Goal: Task Accomplishment & Management: Complete application form

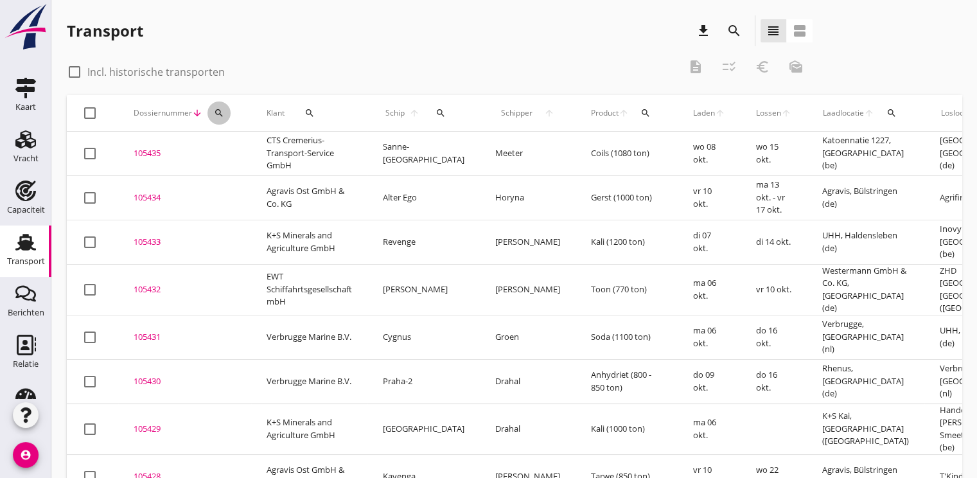
click at [226, 115] on div "search" at bounding box center [218, 113] width 23 height 10
click at [225, 151] on input "Zoeken op dossiernummer..." at bounding box center [280, 150] width 134 height 21
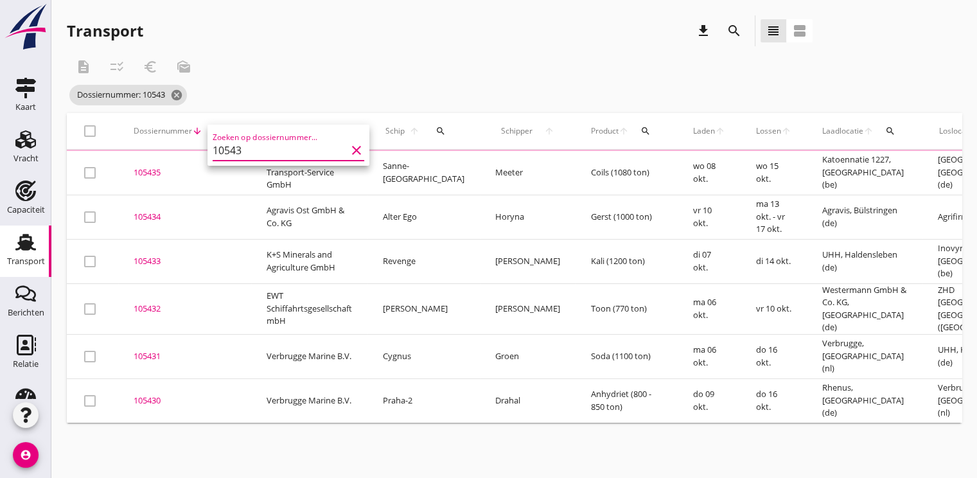
type input "105436"
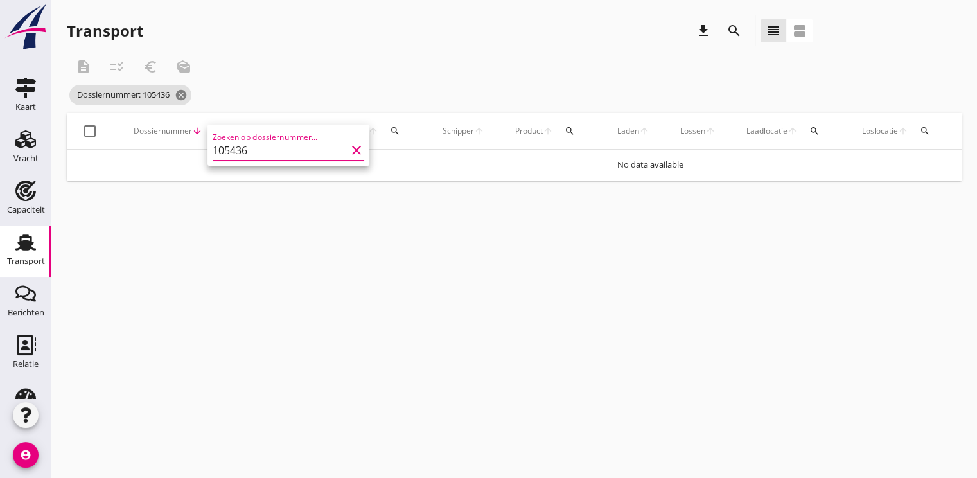
click at [349, 151] on icon "clear" at bounding box center [356, 150] width 15 height 15
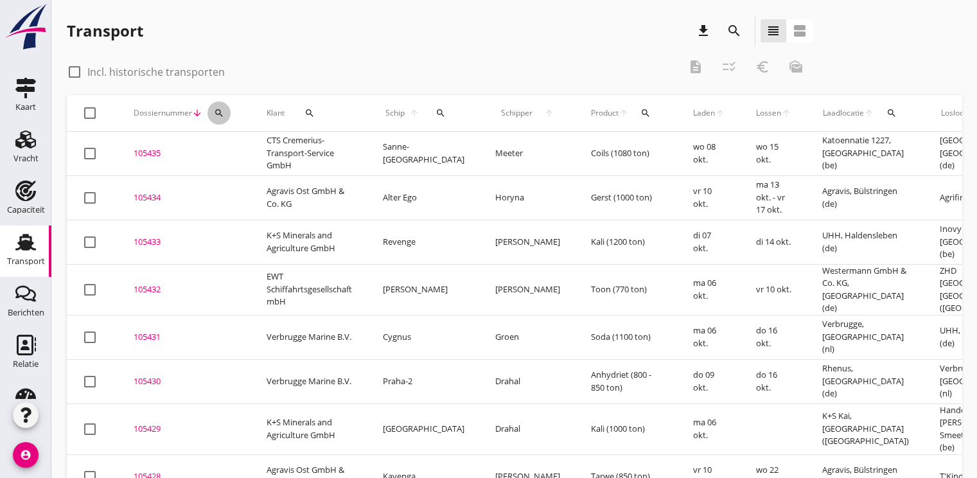
click at [213, 111] on div "search" at bounding box center [218, 113] width 23 height 10
click at [215, 149] on input "Zoeken op dossiernummer..." at bounding box center [280, 150] width 134 height 21
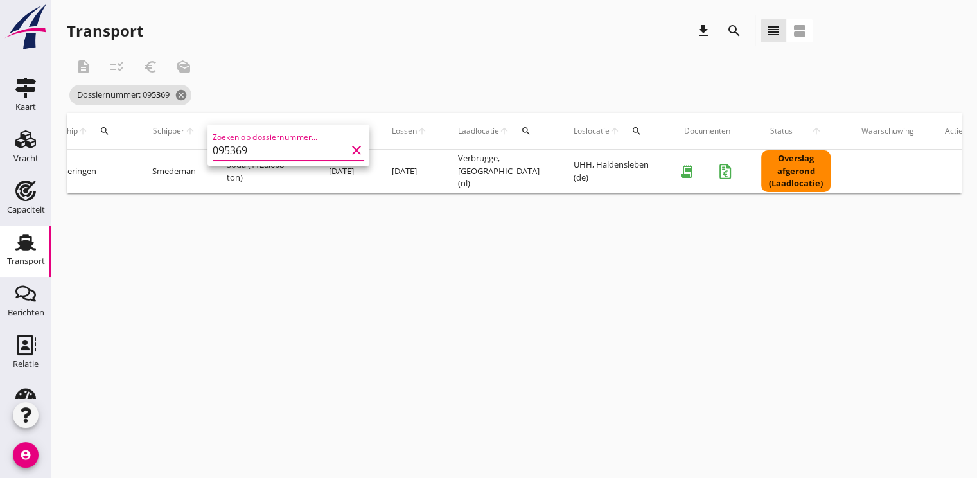
scroll to position [0, 339]
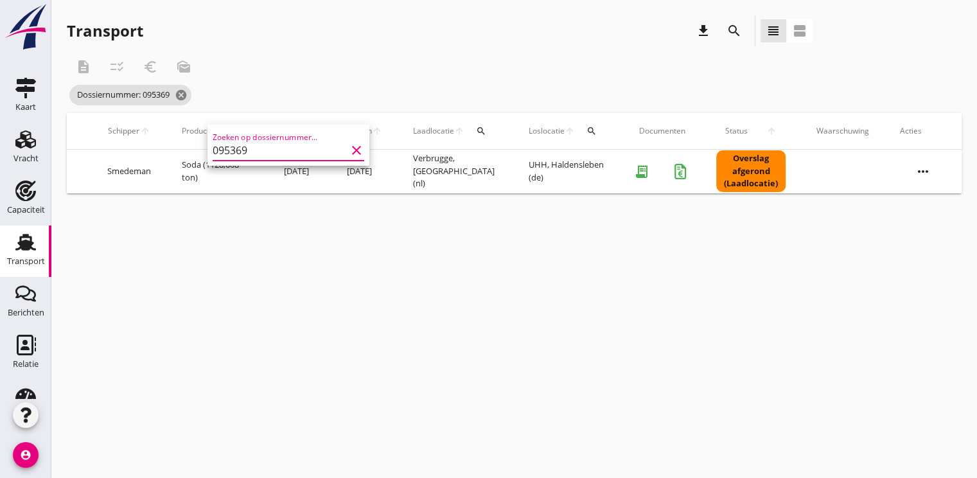
type input "095369"
click at [927, 177] on icon "more_horiz" at bounding box center [923, 171] width 36 height 36
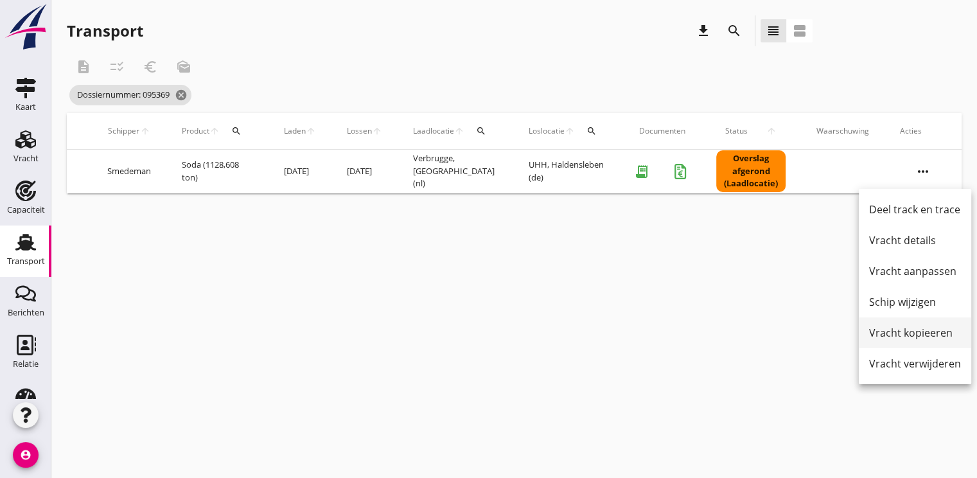
click at [888, 334] on div "Vracht kopieeren" at bounding box center [915, 332] width 92 height 15
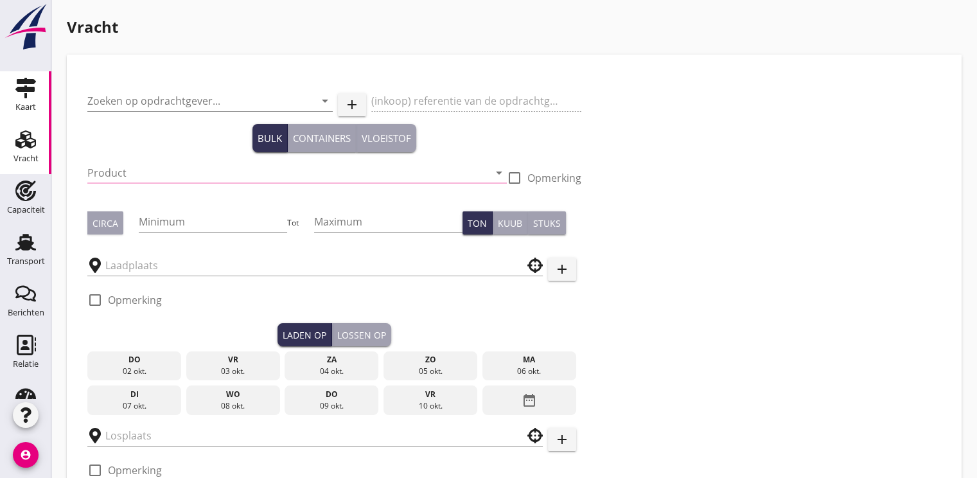
type input "Verbrugge Marine B.V."
type input "Soda (8130)"
type input "1150"
type input "Verbrugge"
type input "UHH"
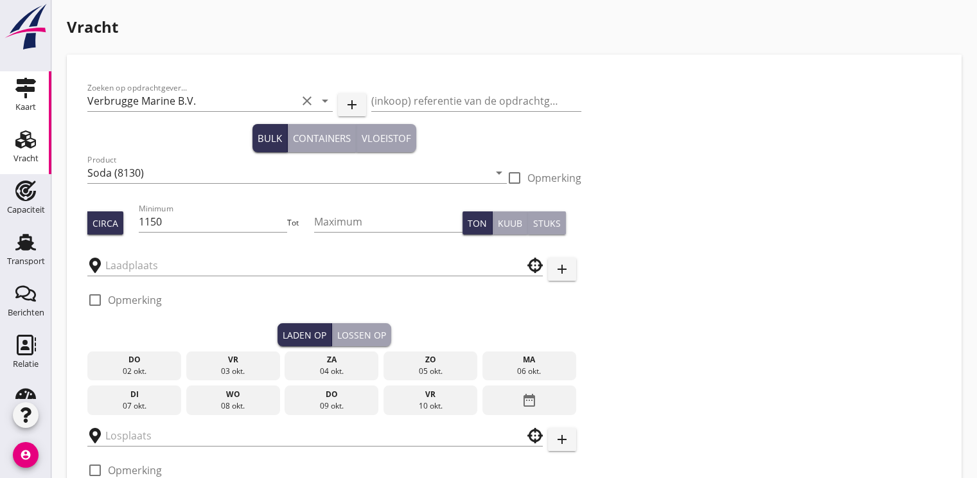
checkbox input "true"
type input "16000"
checkbox input "false"
radio input "false"
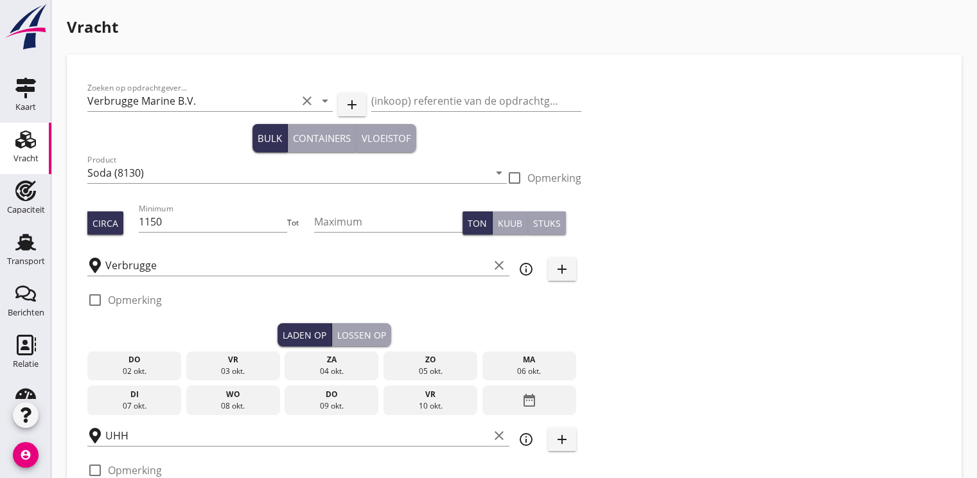
radio input "false"
checkbox input "true"
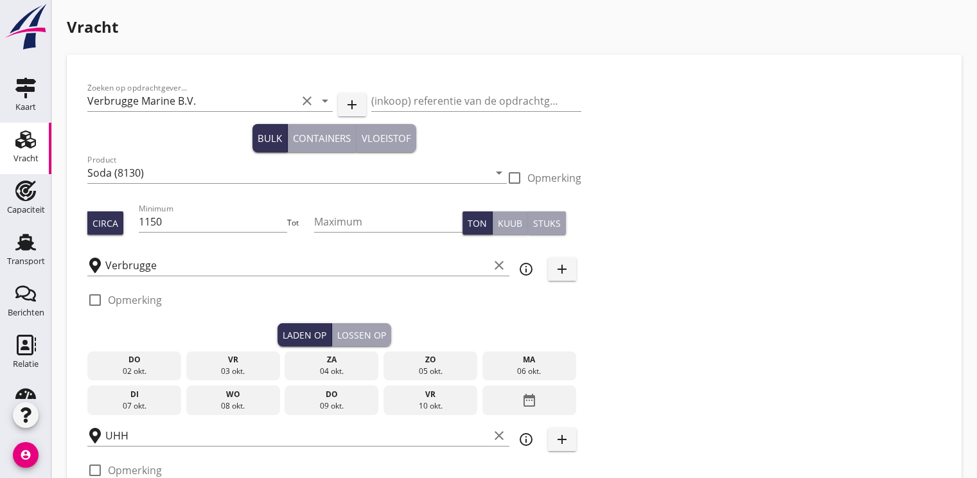
checkbox input "true"
type input "48"
type input "24"
type input "5"
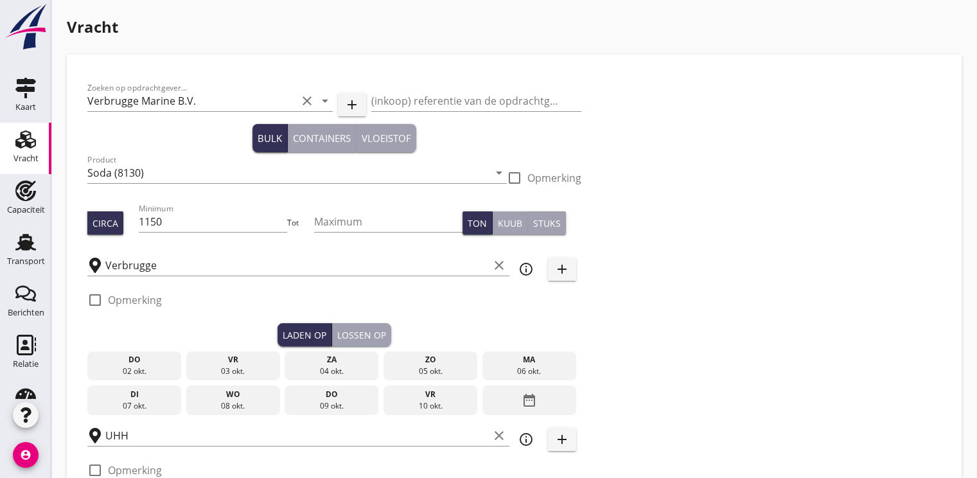
type input "14.65"
checkbox input "false"
radio input "false"
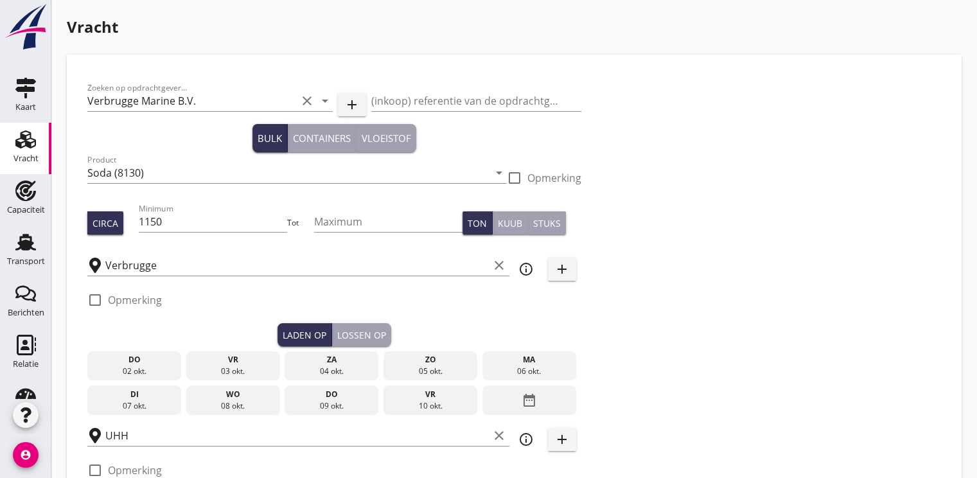
checkbox input "true"
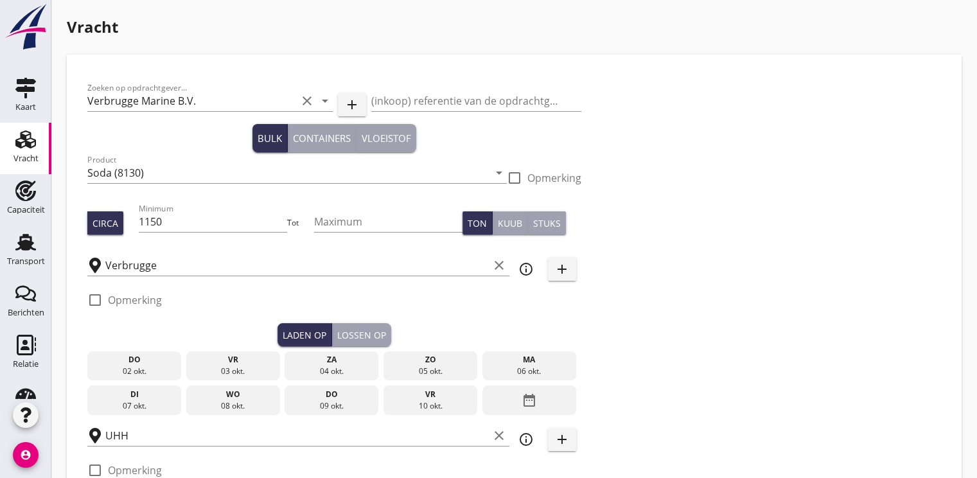
type input "48"
type input "24"
type input "21"
click at [182, 218] on input "1150" at bounding box center [213, 221] width 149 height 21
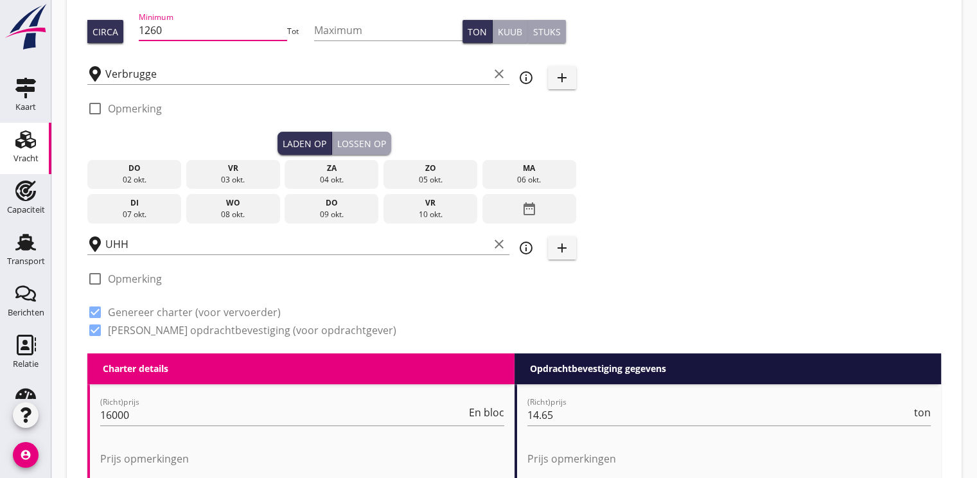
scroll to position [193, 0]
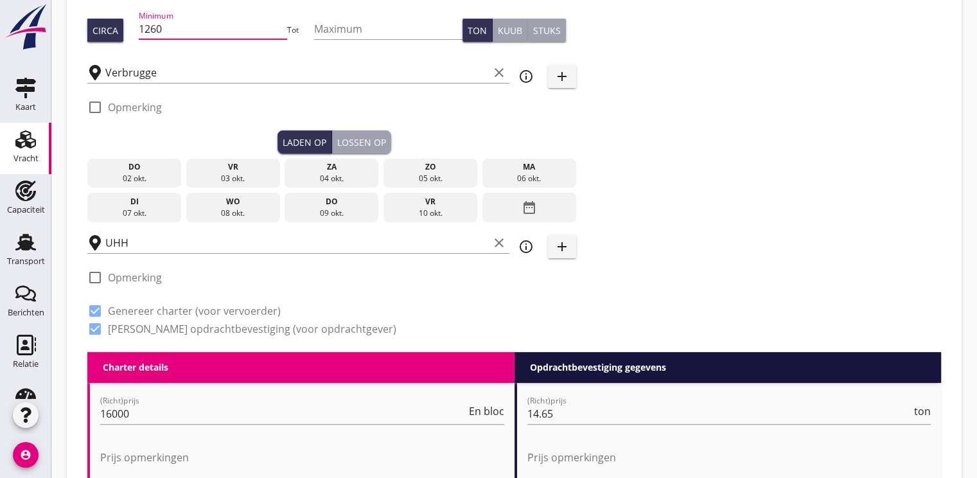
type input "1260"
click at [541, 168] on div "ma" at bounding box center [529, 167] width 87 height 12
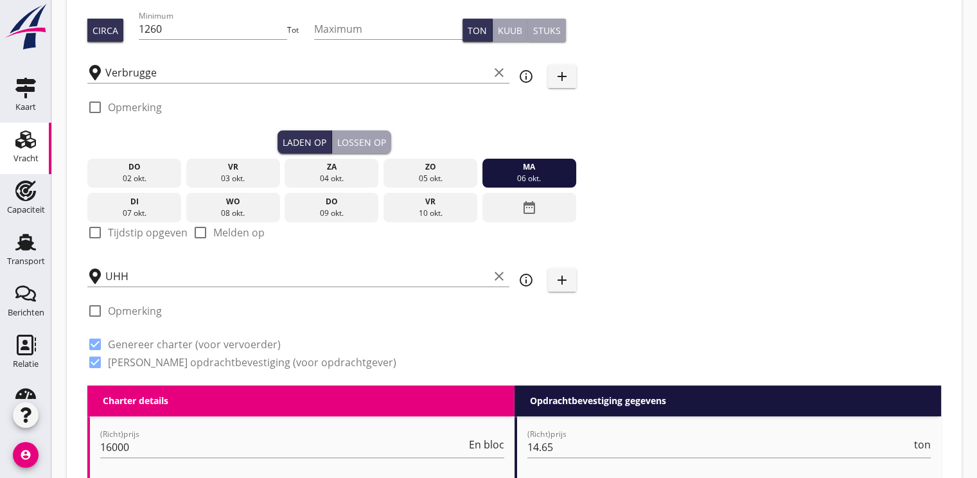
click at [101, 229] on div at bounding box center [95, 233] width 22 height 22
checkbox input "true"
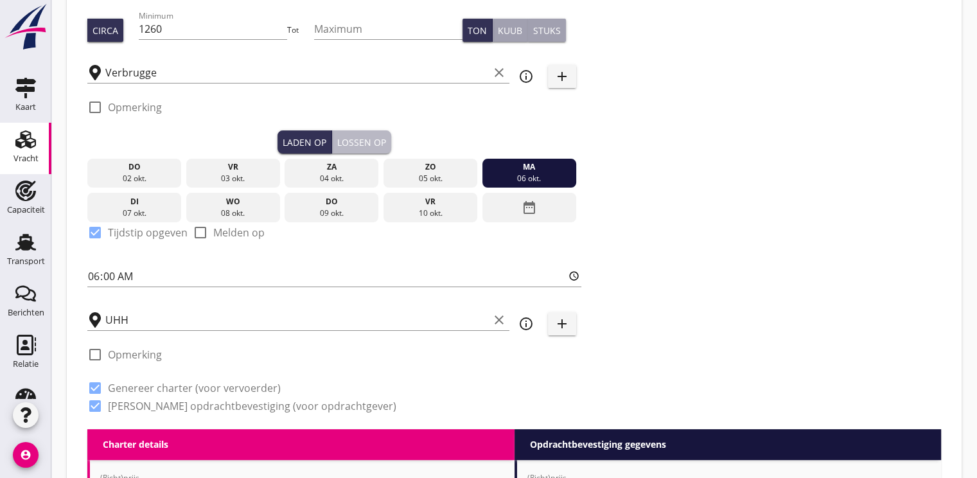
click at [357, 141] on div "Lossen op" at bounding box center [361, 142] width 49 height 13
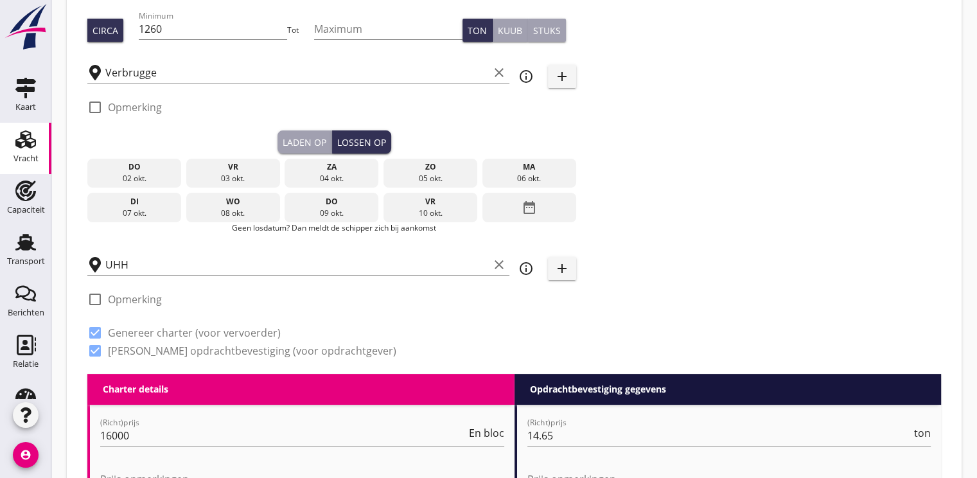
click at [528, 200] on icon "date_range" at bounding box center [528, 207] width 15 height 23
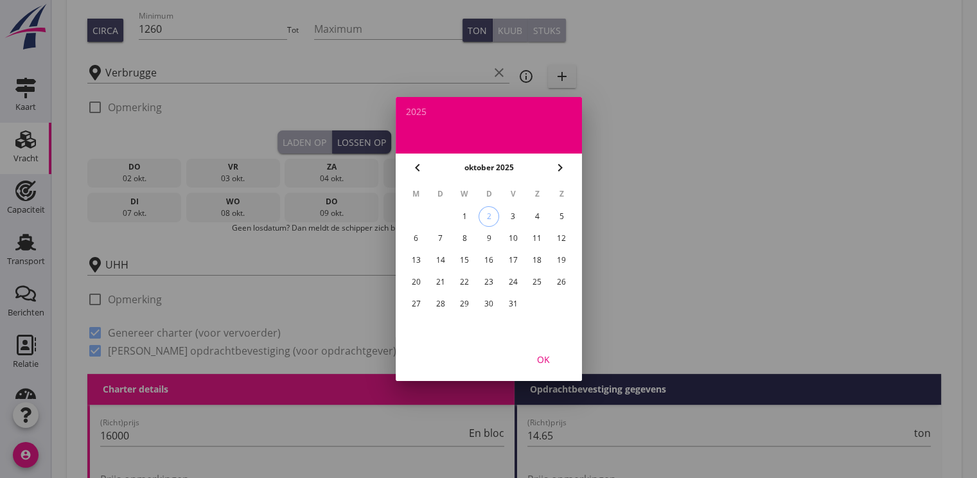
click at [447, 260] on div "14" at bounding box center [440, 260] width 21 height 21
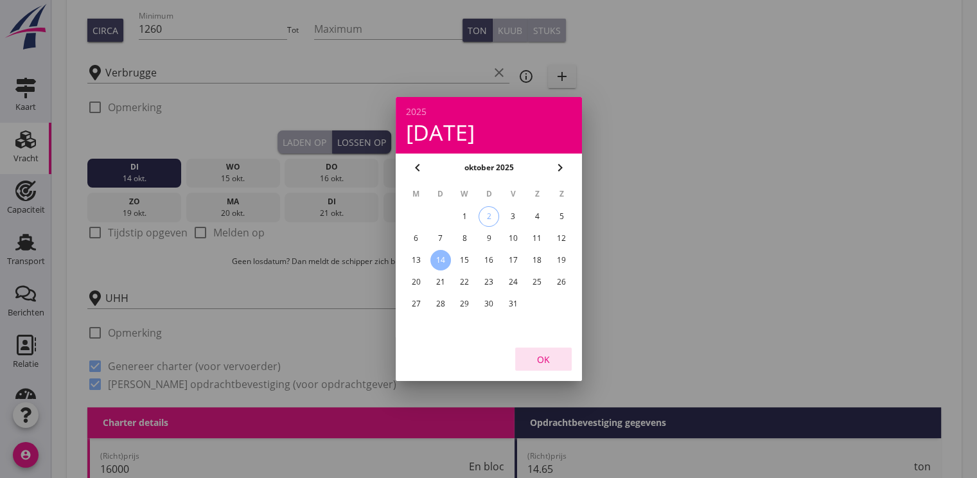
drag, startPoint x: 540, startPoint y: 362, endPoint x: 463, endPoint y: 326, distance: 85.3
click at [539, 360] on div "OK" at bounding box center [543, 359] width 36 height 13
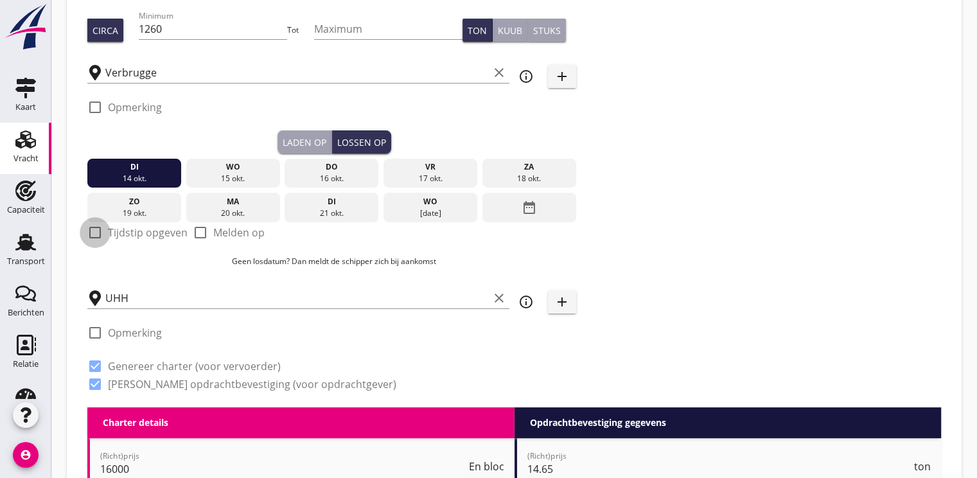
click at [101, 233] on div at bounding box center [95, 233] width 22 height 22
checkbox input "true"
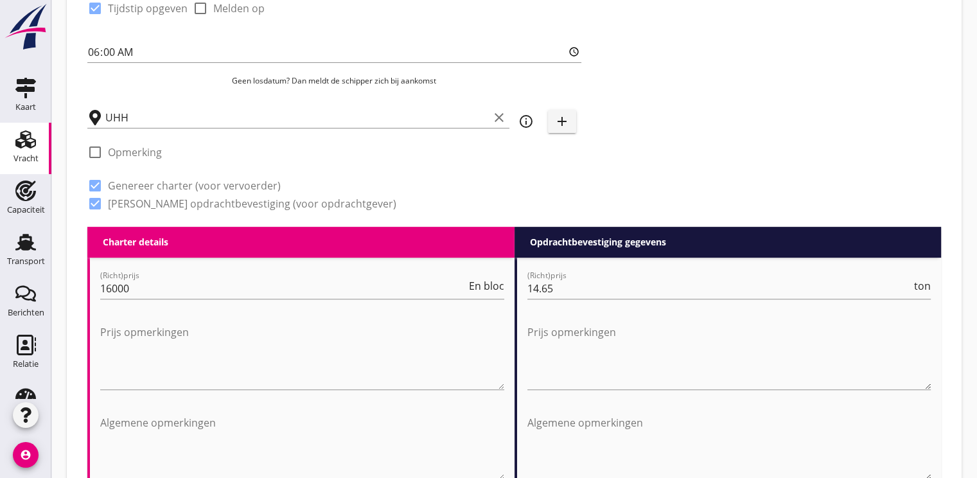
scroll to position [450, 0]
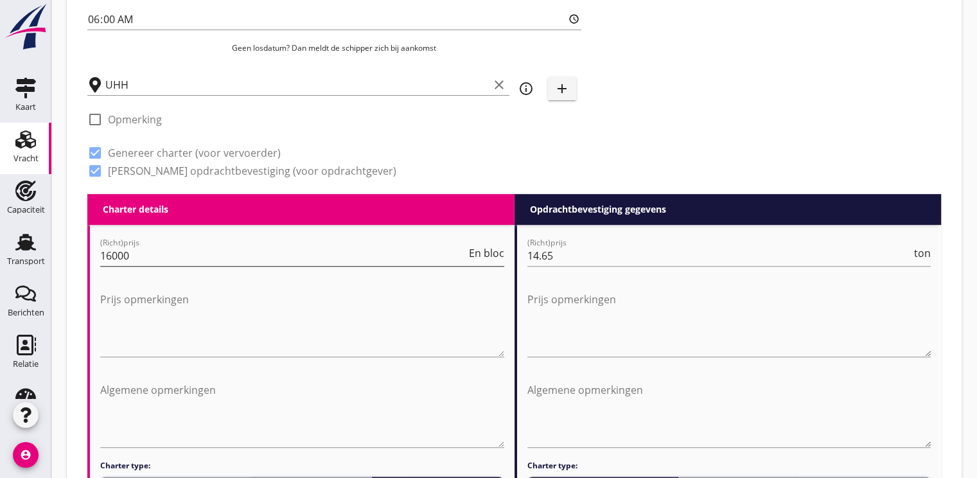
click at [147, 252] on input "16000" at bounding box center [283, 255] width 366 height 21
type input "1"
type input "14.50"
click at [565, 259] on input "14.65" at bounding box center [719, 255] width 385 height 21
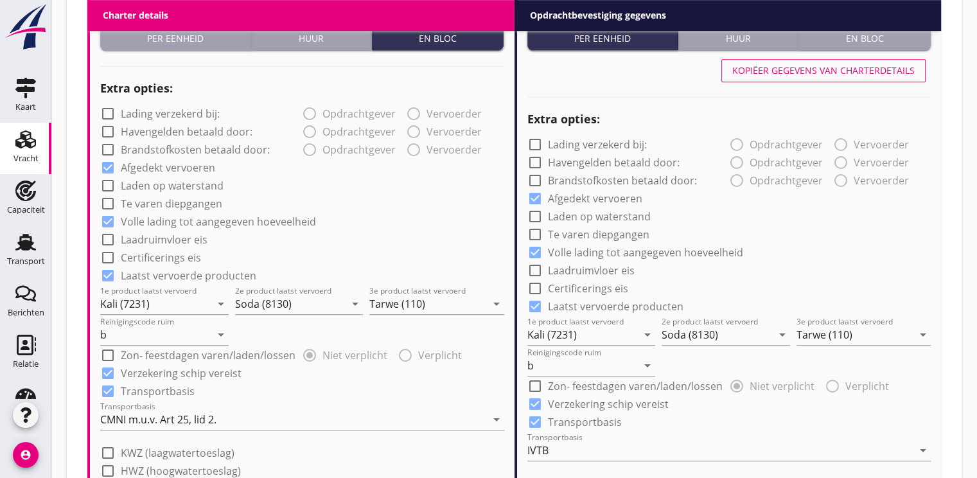
scroll to position [1028, 0]
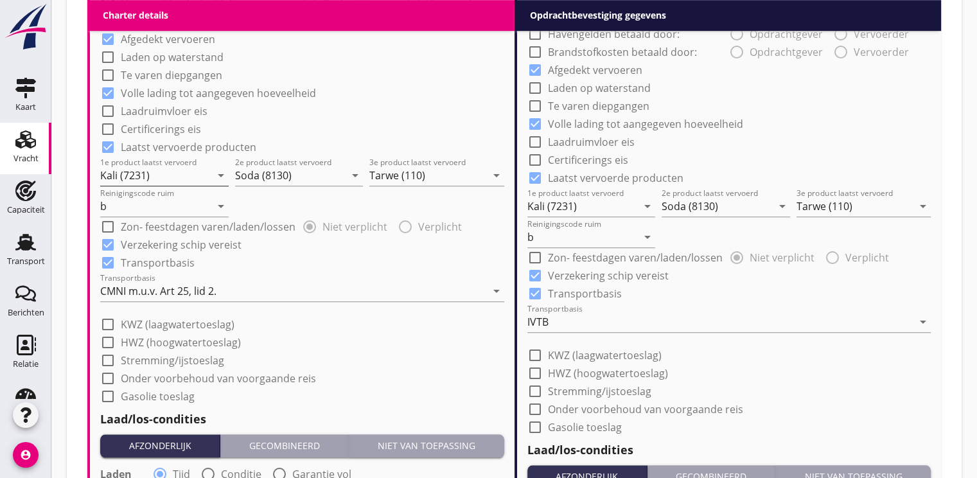
type input "15.50"
click at [168, 179] on input "Kali (7231)" at bounding box center [155, 175] width 110 height 21
click at [155, 202] on div "Turf (2240)" at bounding box center [163, 205] width 107 height 15
type input "Turf (2240)"
click at [275, 170] on input "Soda (8130)" at bounding box center [290, 175] width 110 height 21
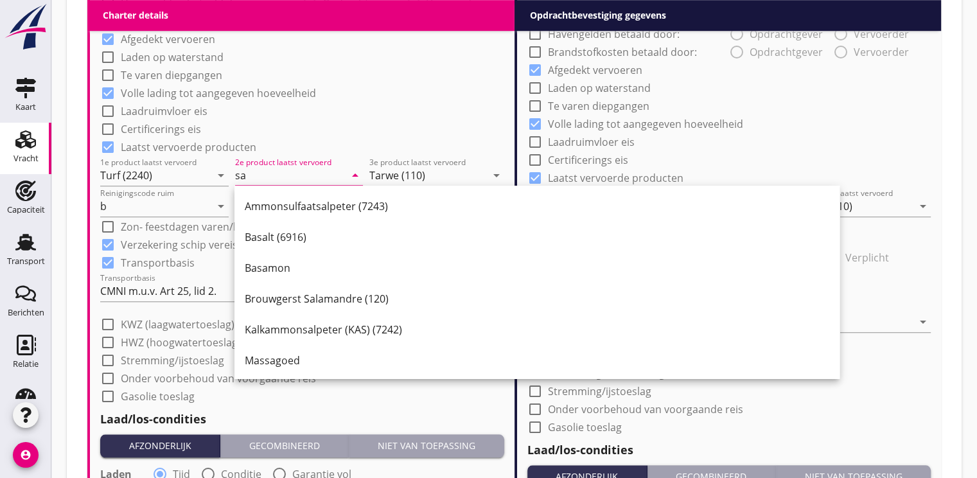
type input "s"
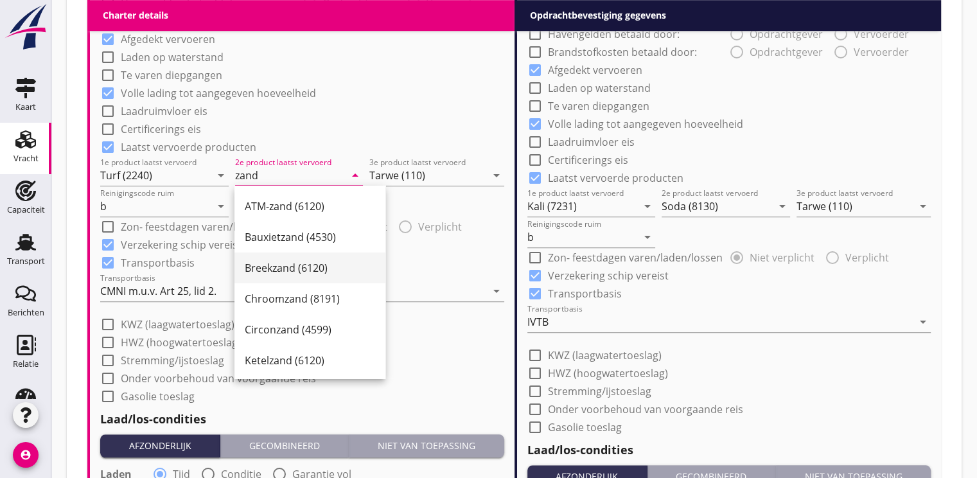
click at [279, 274] on div "Breekzand (6120)" at bounding box center [310, 267] width 130 height 15
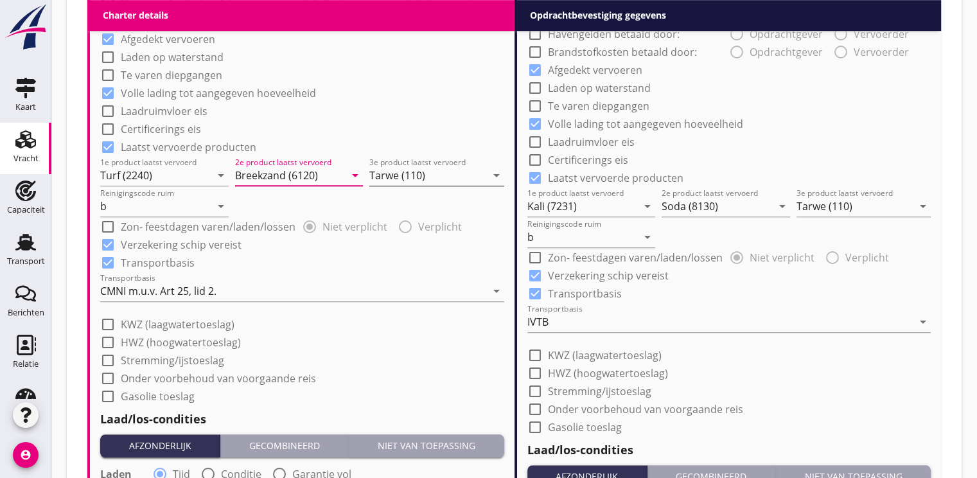
type input "Breekzand (6120)"
click at [399, 174] on input "Tarwe (110)" at bounding box center [427, 175] width 117 height 21
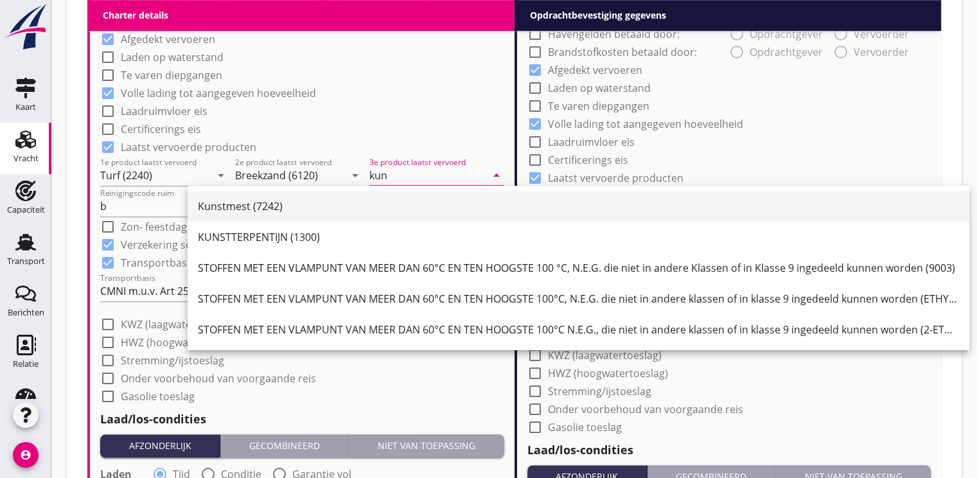
click at [242, 213] on div "Kunstmest (7242)" at bounding box center [578, 205] width 761 height 15
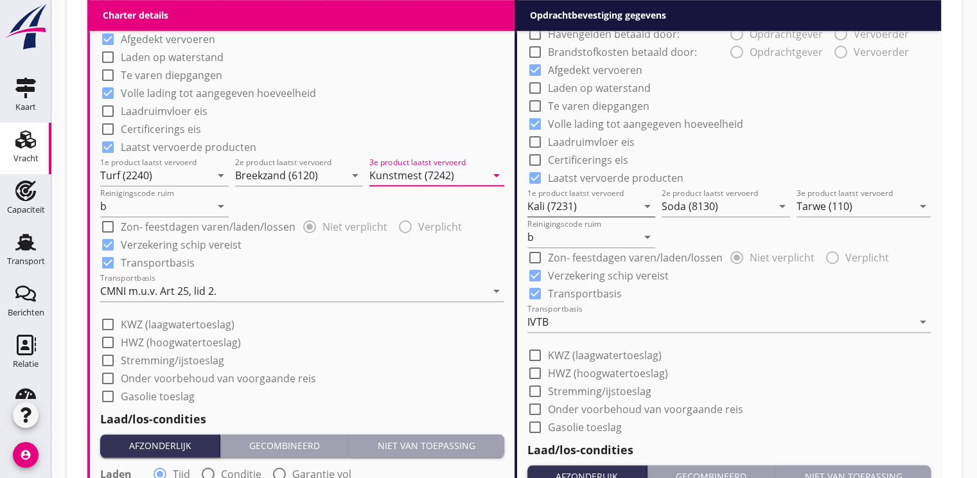
type input "Kunstmest (7242)"
click at [620, 209] on input "Kali (7231)" at bounding box center [582, 206] width 110 height 21
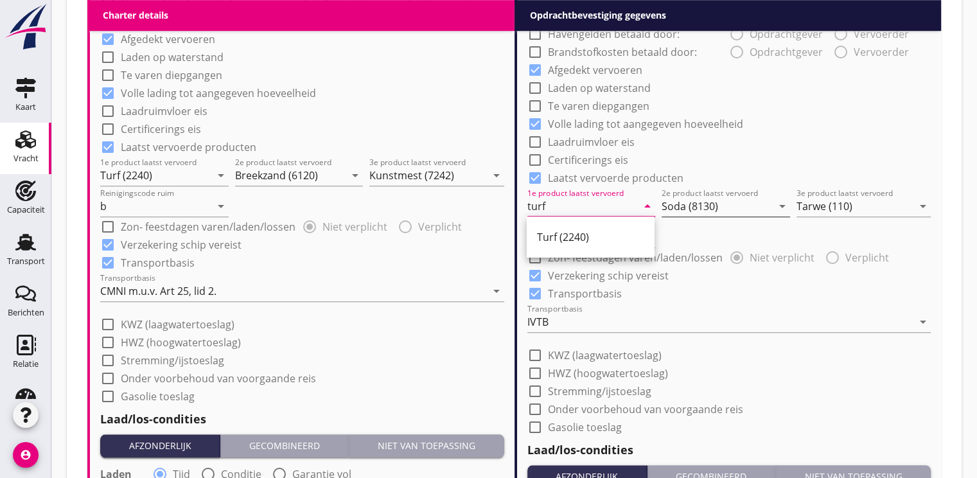
click at [573, 239] on div "Turf (2240)" at bounding box center [590, 236] width 107 height 15
type input "Turf (2240)"
click at [707, 211] on input "Soda (8130)" at bounding box center [716, 206] width 110 height 21
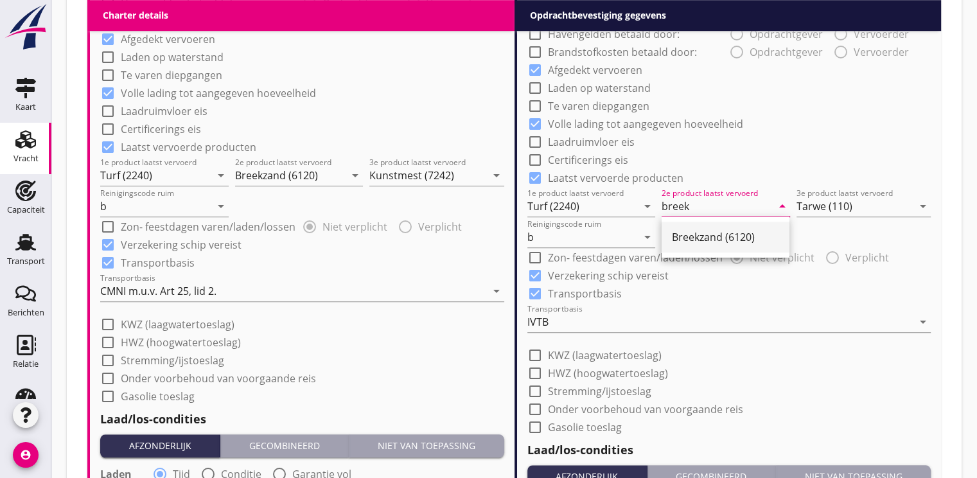
click at [691, 234] on div "Breekzand (6120)" at bounding box center [725, 236] width 107 height 15
type input "Breekzand (6120)"
click at [850, 193] on div "3e product laatst vervoerd Tarwe (110) arrow_drop_down" at bounding box center [863, 202] width 135 height 28
click at [837, 200] on input "Tarwe (110)" at bounding box center [854, 206] width 117 height 21
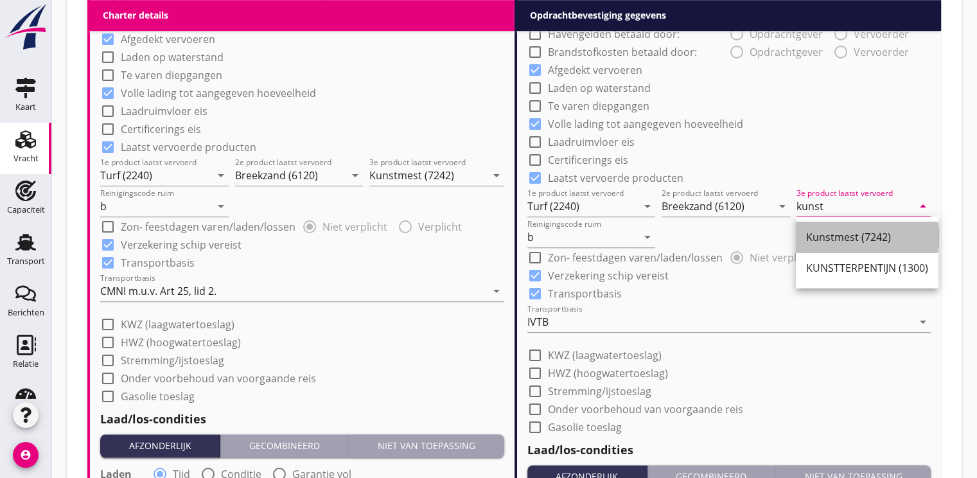
click at [834, 235] on div "Kunstmest (7242)" at bounding box center [867, 236] width 122 height 15
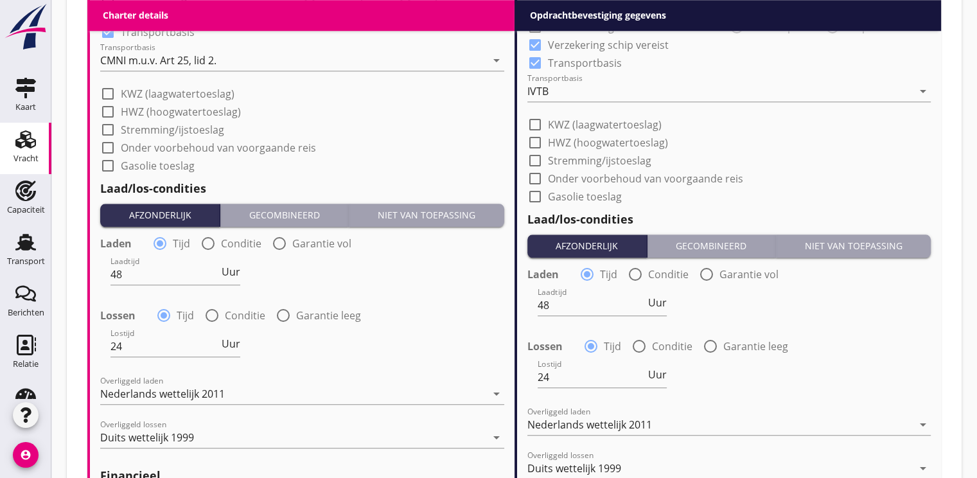
scroll to position [1284, 0]
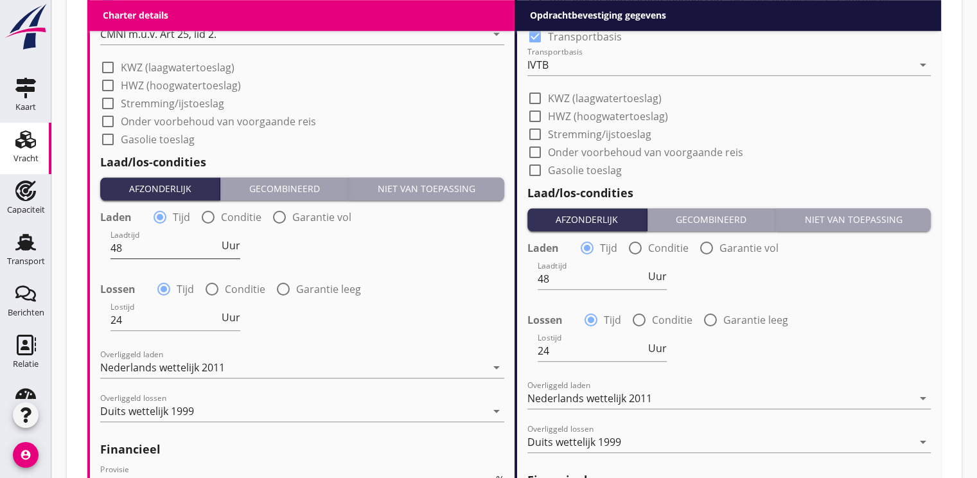
type input "Kunstmest (7242)"
click at [120, 252] on input "48" at bounding box center [164, 248] width 109 height 21
type input "4"
type input "2"
click at [244, 242] on div "Laadtijd 2 Uur" at bounding box center [302, 249] width 407 height 46
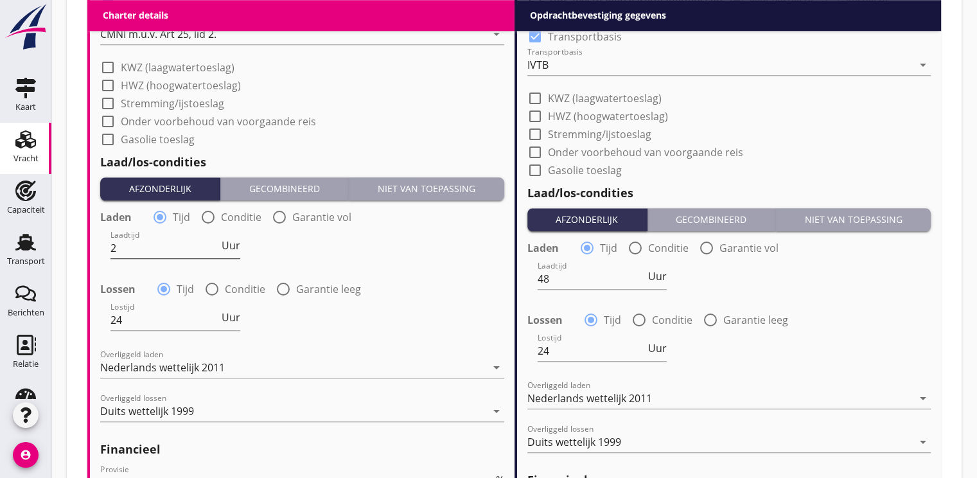
click at [222, 255] on div "Laadtijd 2 Uur" at bounding box center [175, 248] width 130 height 21
click at [236, 247] on span "Uur" at bounding box center [231, 245] width 19 height 10
click at [176, 328] on input "24" at bounding box center [164, 320] width 109 height 21
click at [223, 312] on span "Uur" at bounding box center [231, 317] width 19 height 10
type input "2"
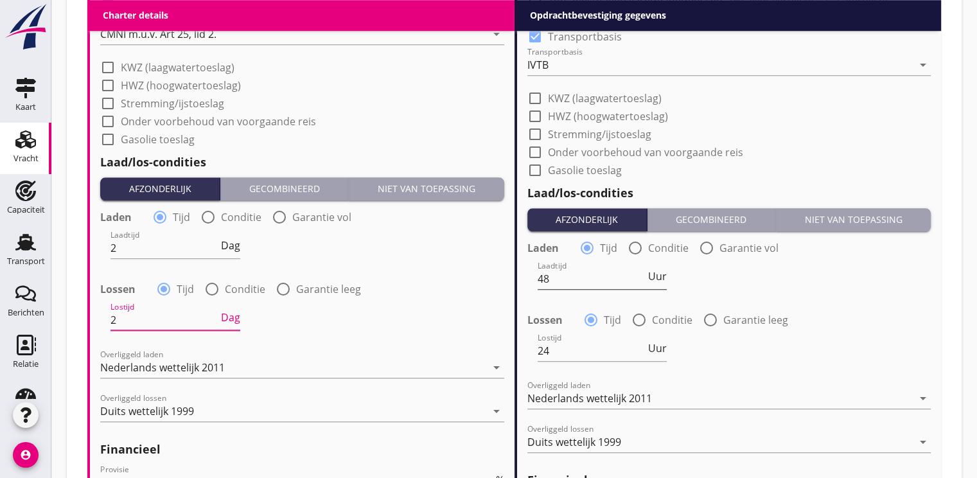
click at [567, 277] on input "48" at bounding box center [592, 278] width 109 height 21
click at [568, 364] on div "Lostijd 24 Uur" at bounding box center [603, 356] width 130 height 33
click at [567, 355] on input "24" at bounding box center [592, 350] width 109 height 21
type input "2"
click at [658, 354] on div "Lostijd 2 Uur" at bounding box center [603, 350] width 130 height 21
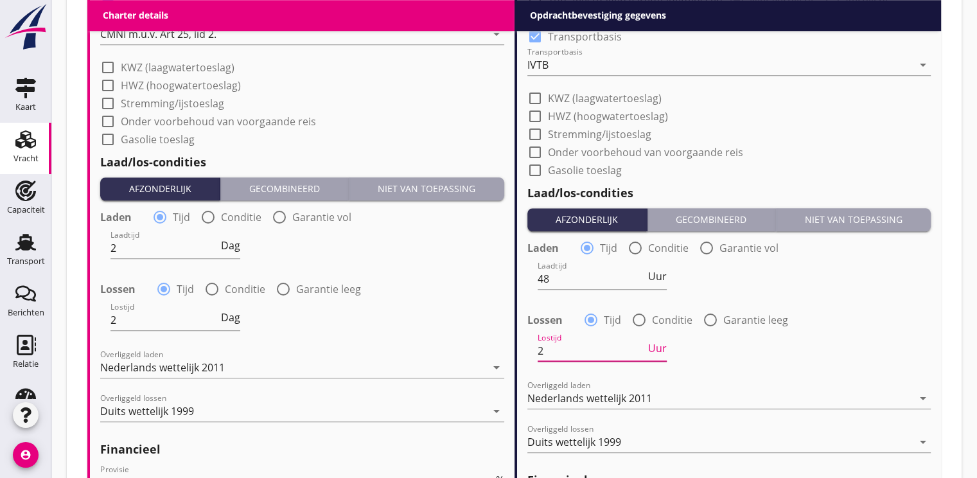
click at [656, 344] on span "Uur" at bounding box center [657, 348] width 19 height 10
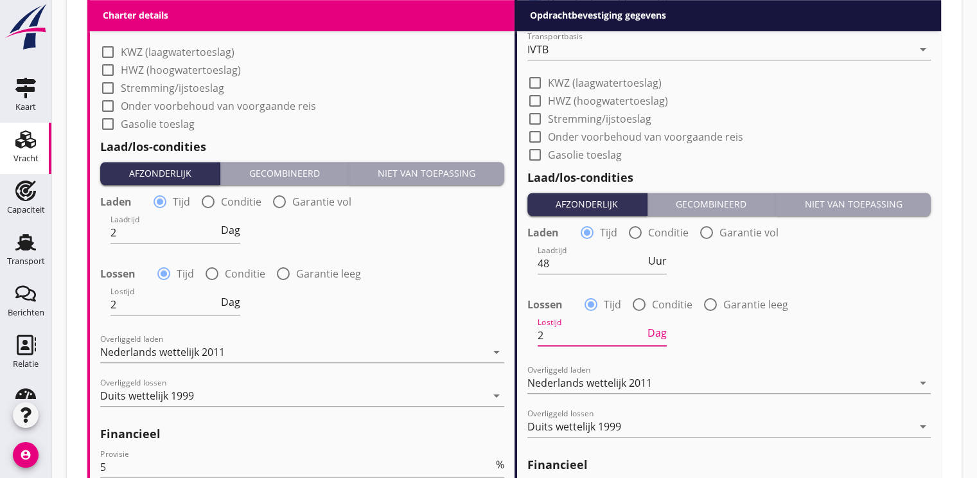
scroll to position [1413, 0]
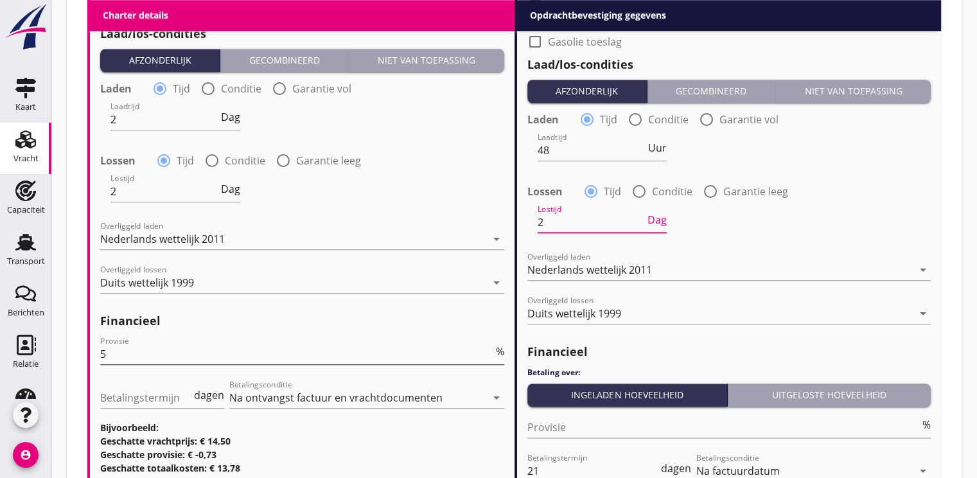
type input "2"
click at [162, 344] on input "5" at bounding box center [296, 354] width 393 height 21
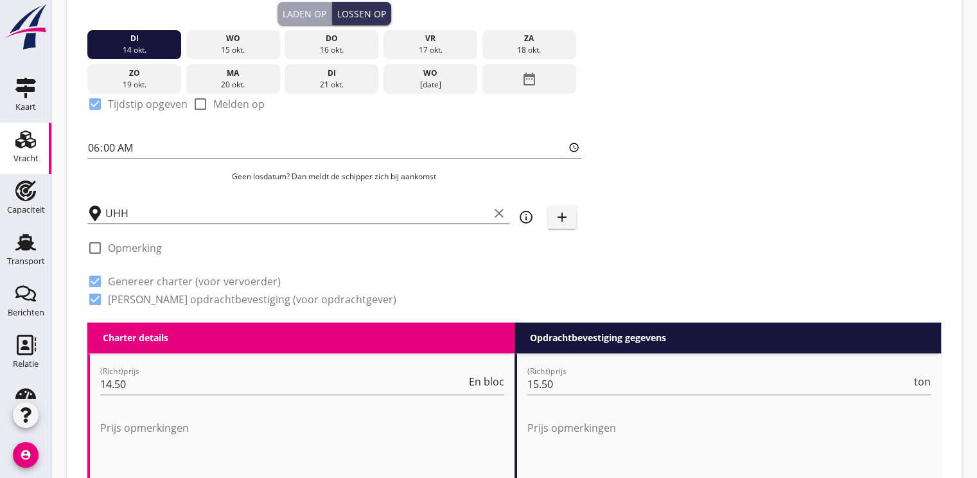
scroll to position [385, 0]
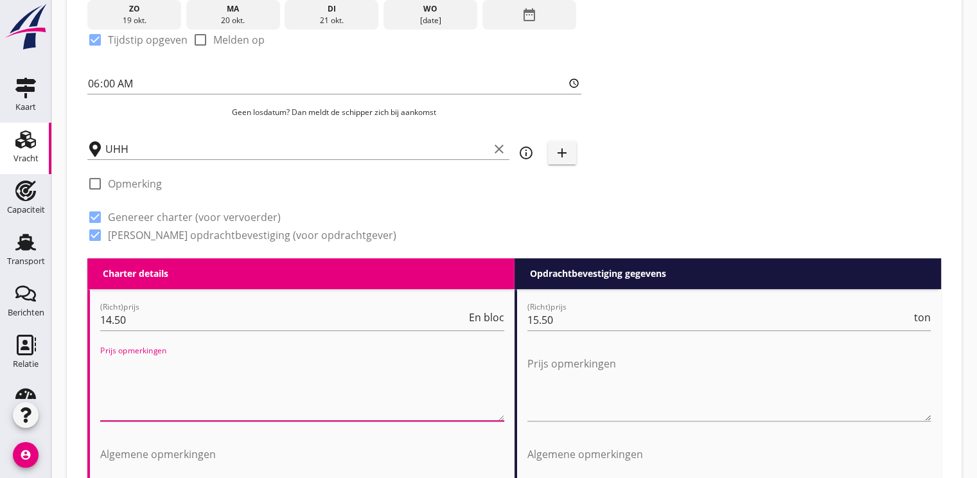
click at [157, 387] on textarea "Prijs opmerkingen" at bounding box center [302, 386] width 404 height 67
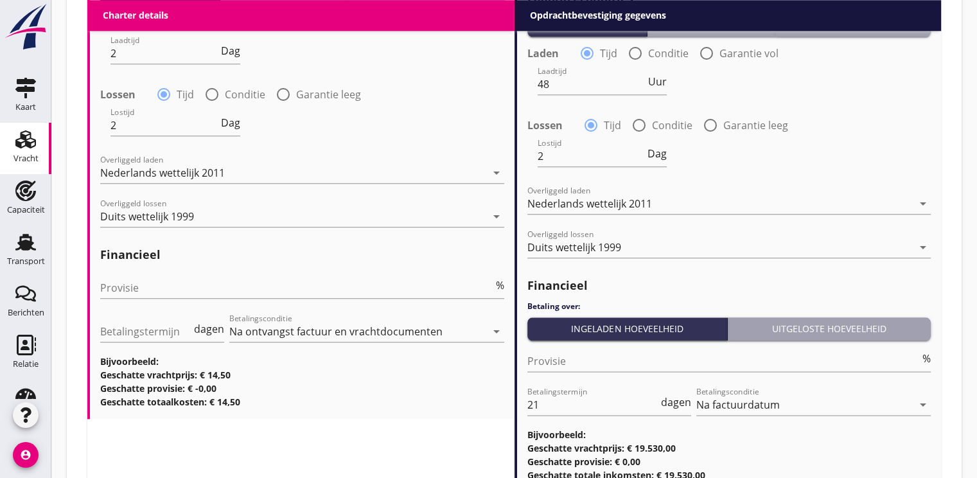
scroll to position [1541, 0]
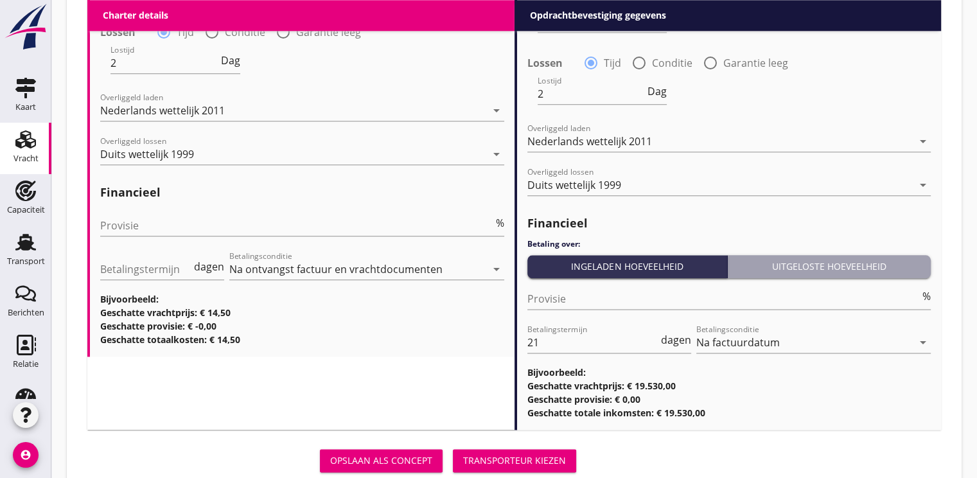
type textarea "indien 13.10 lostermijn vracht € 13,75 pt"
click at [519, 466] on div "Transporteur kiezen" at bounding box center [514, 459] width 103 height 13
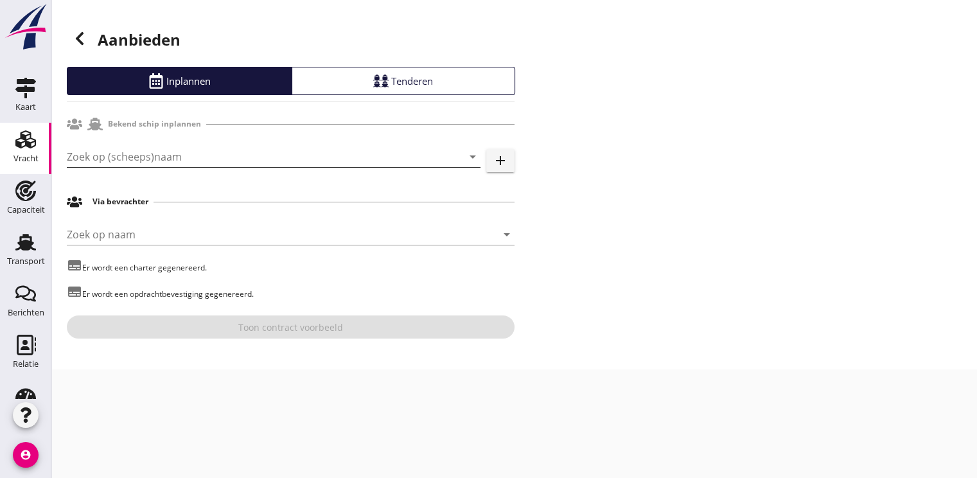
click at [200, 162] on input "Zoek op (scheeps)naam" at bounding box center [256, 156] width 378 height 21
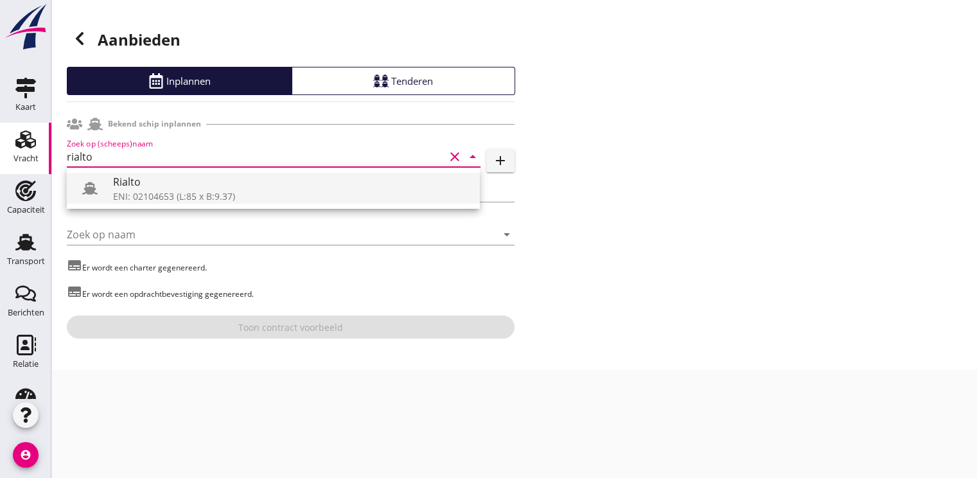
click at [197, 190] on div "ENI: 02104653 (L:85 x B:9.37)" at bounding box center [291, 195] width 356 height 13
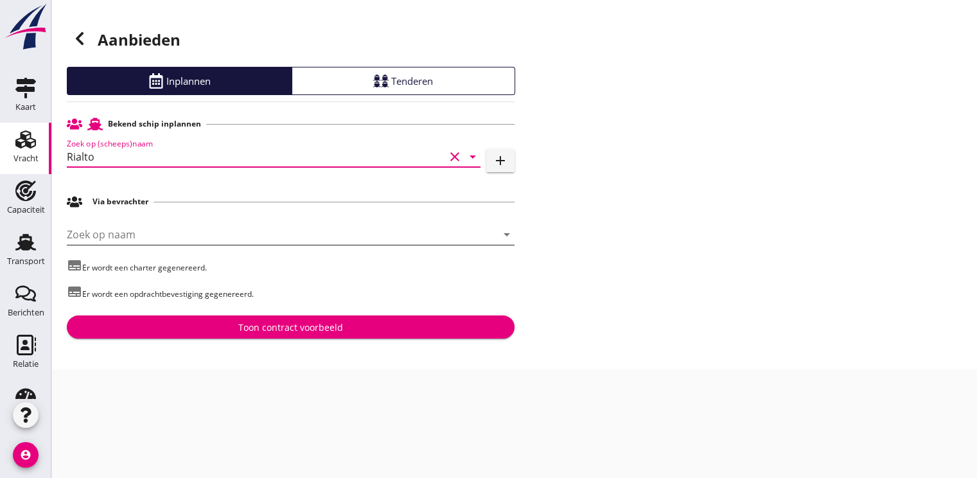
type input "Rialto"
click at [111, 240] on input "Zoek op naam" at bounding box center [273, 234] width 412 height 21
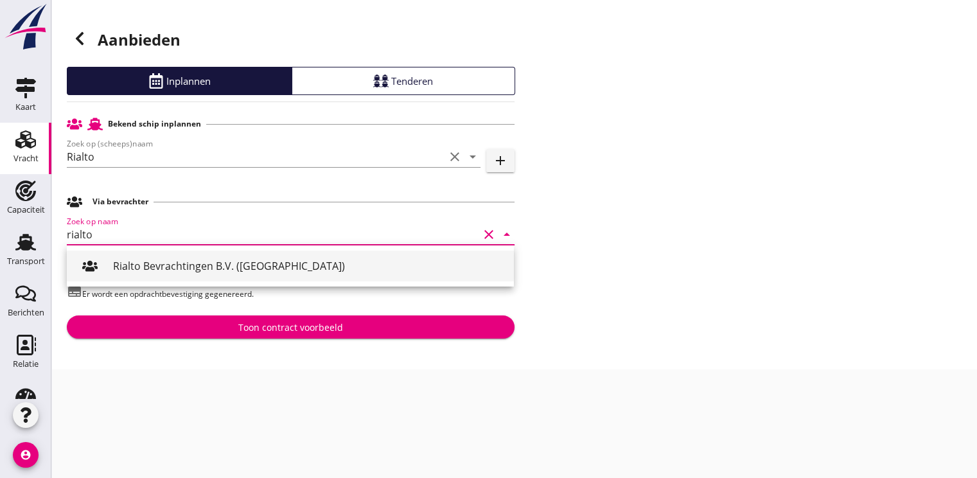
click at [171, 267] on div "Rialto Bevrachtingen B.V. ([GEOGRAPHIC_DATA])" at bounding box center [308, 265] width 390 height 15
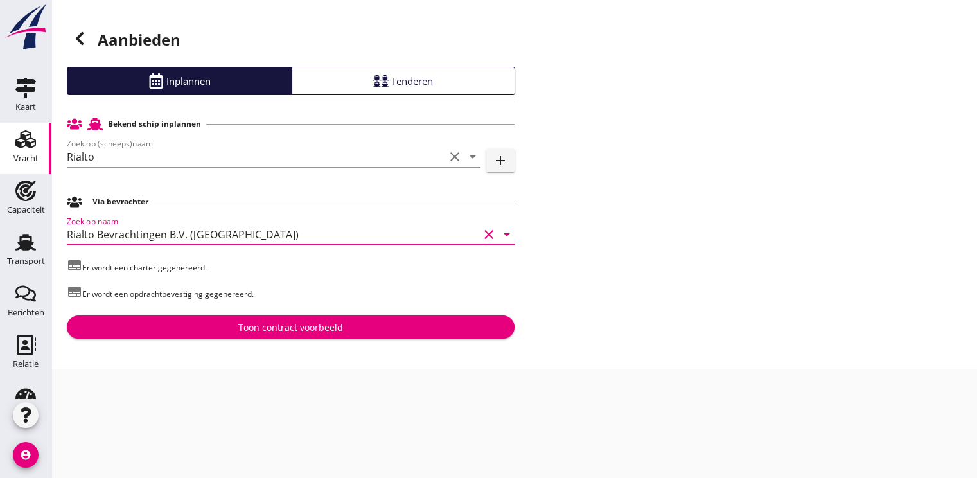
type input "Rialto Bevrachtingen B.V. ([GEOGRAPHIC_DATA])"
click at [290, 329] on div "Toon contract voorbeeld" at bounding box center [290, 326] width 105 height 13
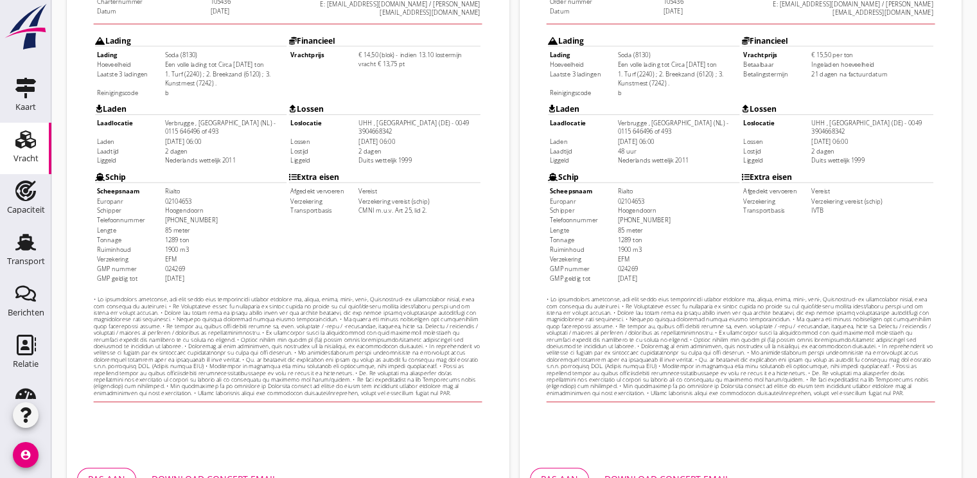
scroll to position [377, 0]
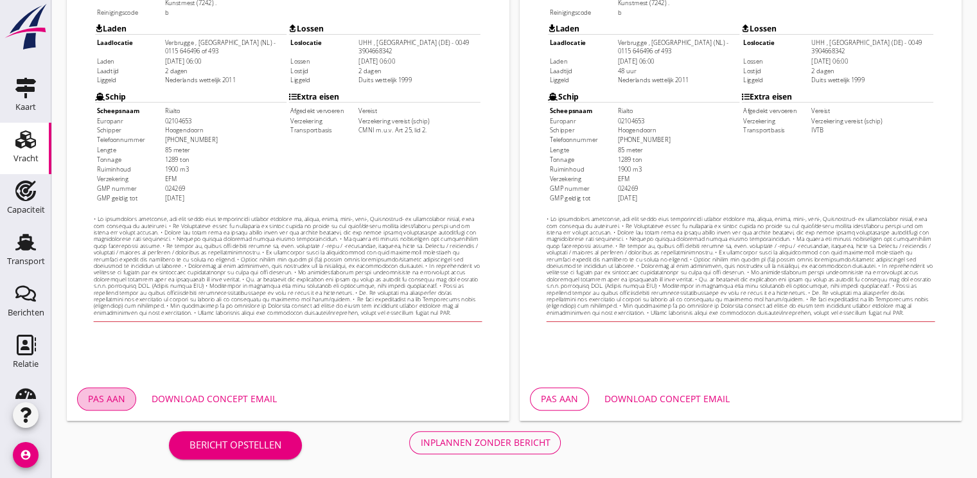
click at [117, 401] on div "Pas aan" at bounding box center [106, 398] width 37 height 13
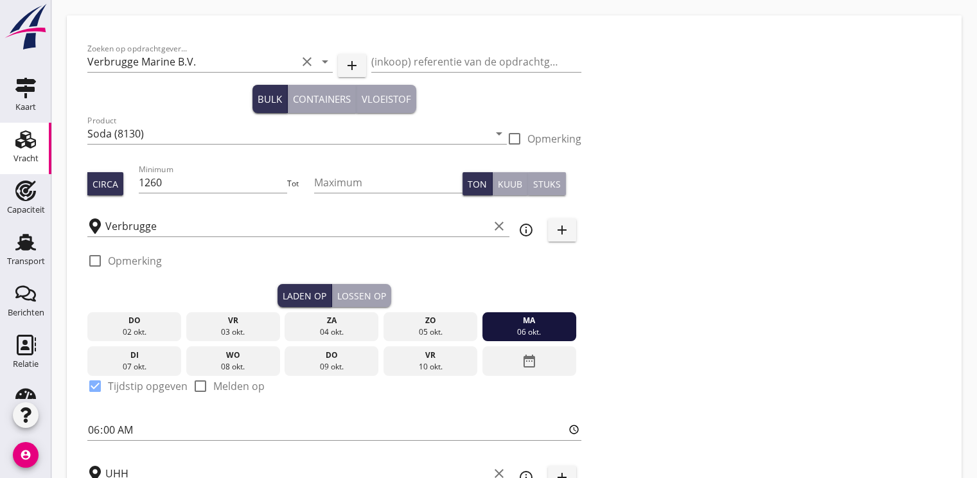
click at [234, 258] on div "check_box_outline_blank Opmerking" at bounding box center [334, 264] width 494 height 39
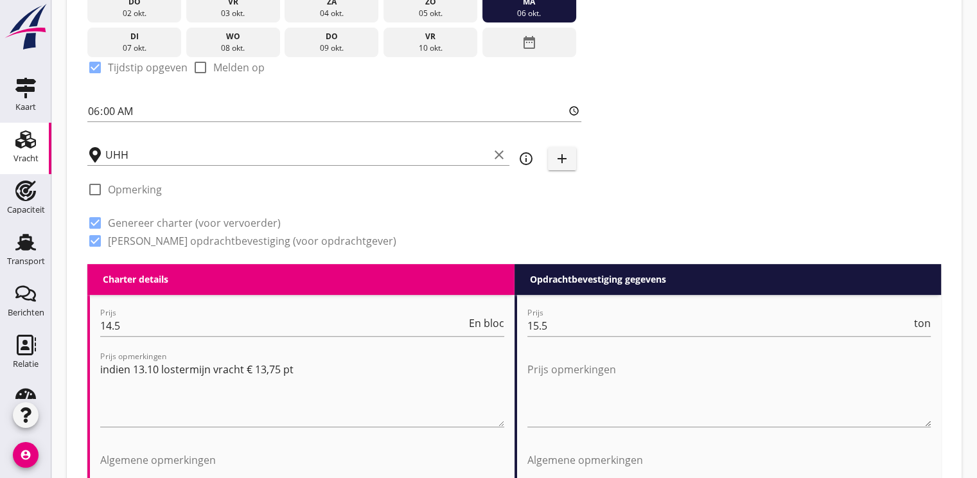
scroll to position [450, 0]
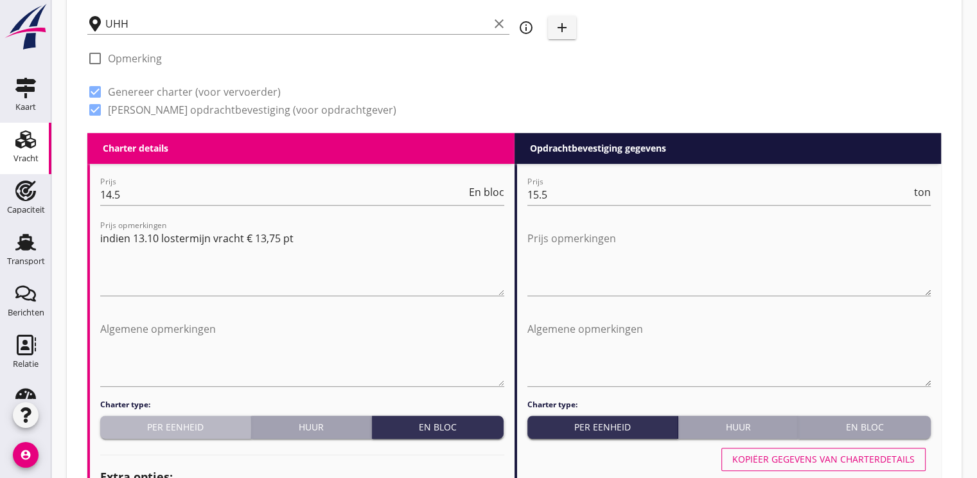
click at [196, 428] on div "Per eenheid" at bounding box center [175, 426] width 141 height 13
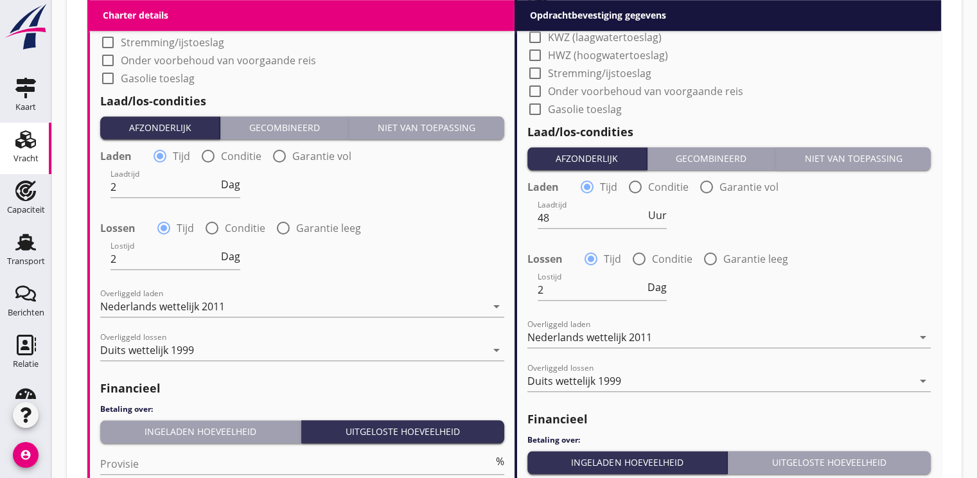
scroll to position [1519, 0]
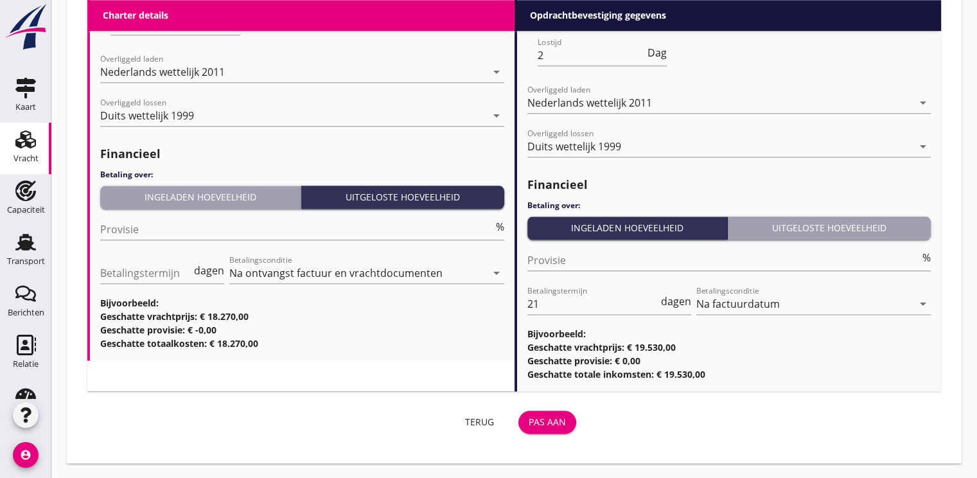
click at [551, 415] on div "Pas aan" at bounding box center [547, 421] width 37 height 13
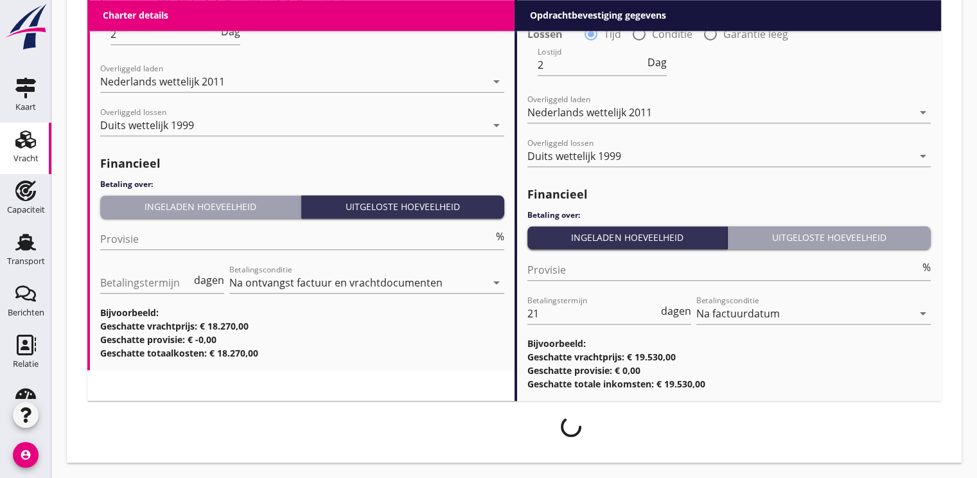
scroll to position [1509, 0]
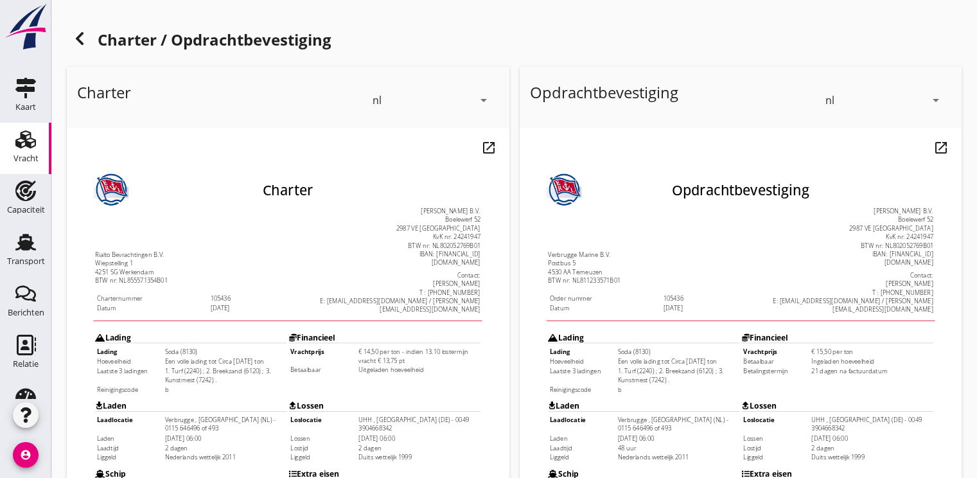
scroll to position [321, 0]
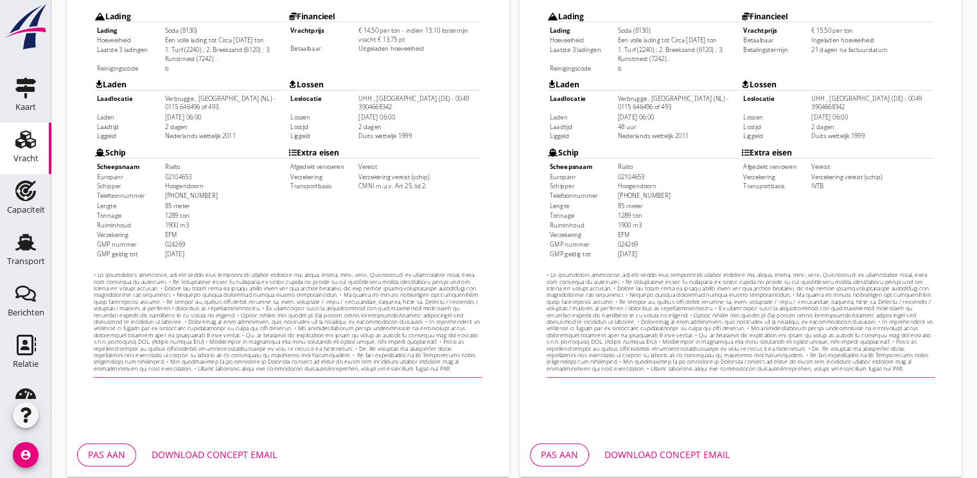
click at [107, 457] on div "Pas aan" at bounding box center [106, 454] width 37 height 13
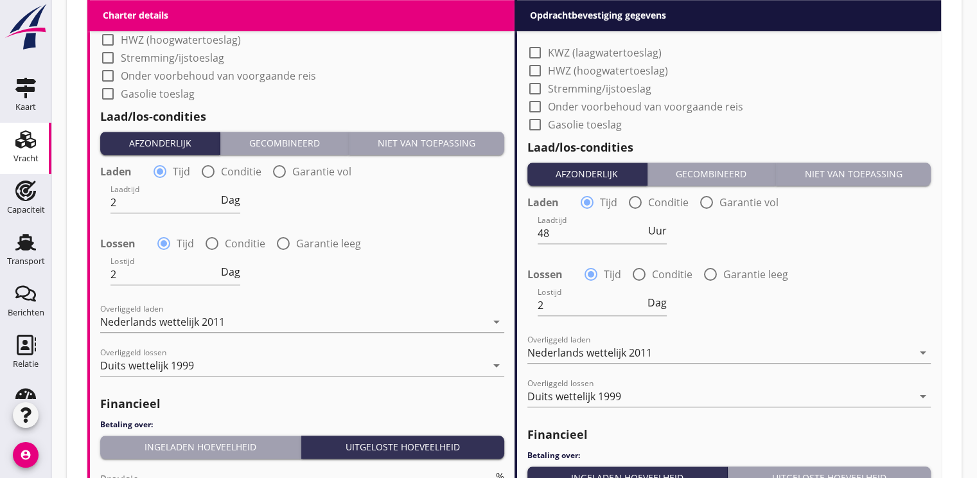
scroll to position [1519, 0]
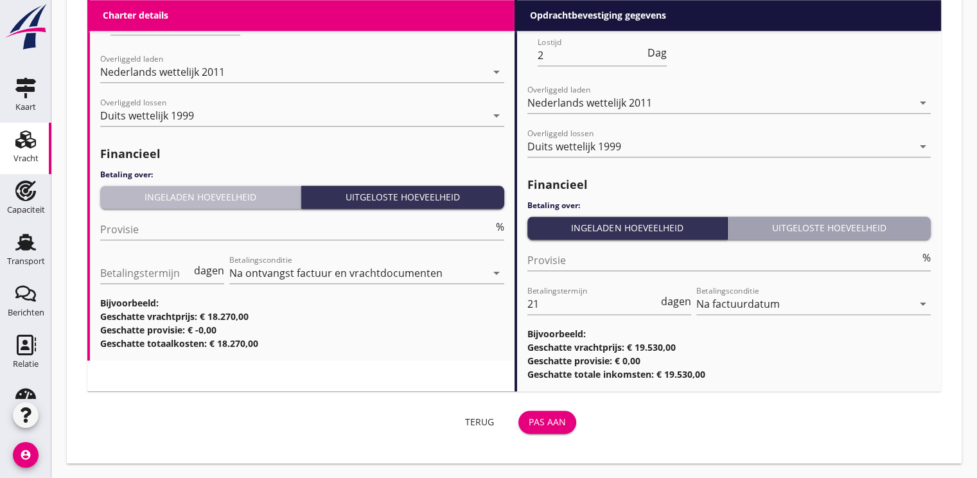
click at [180, 197] on div "Ingeladen hoeveelheid" at bounding box center [200, 196] width 190 height 13
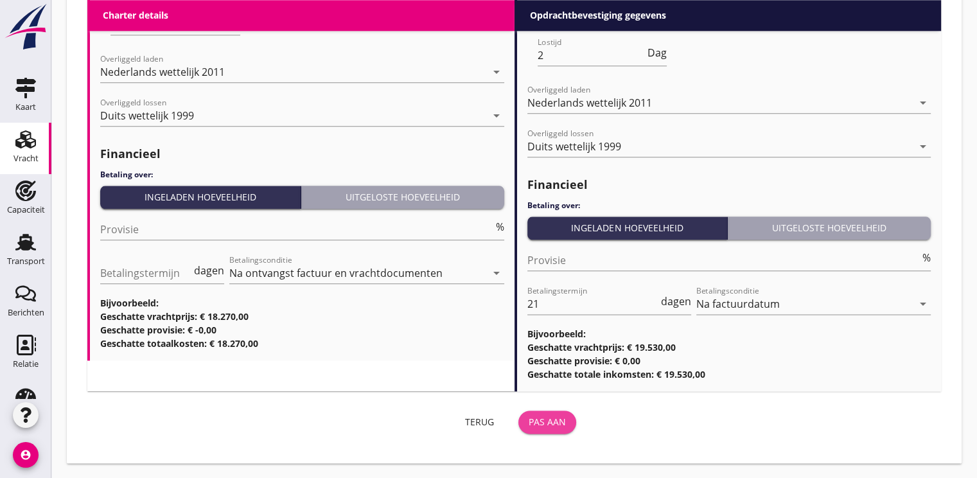
click at [548, 421] on div "Pas aan" at bounding box center [547, 421] width 37 height 13
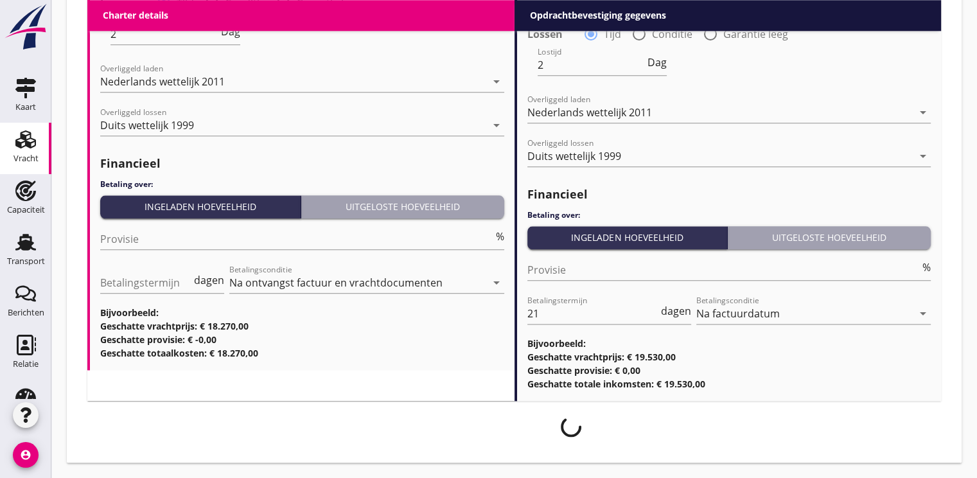
scroll to position [1509, 0]
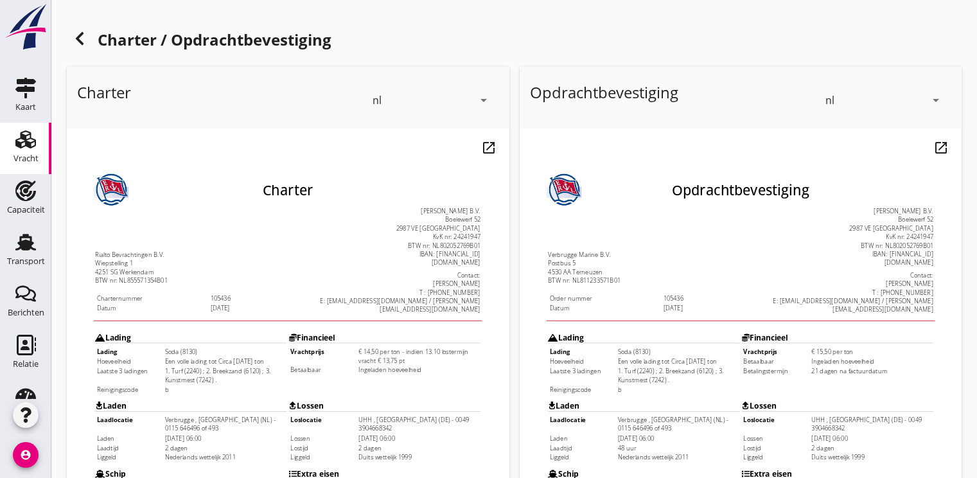
scroll to position [377, 0]
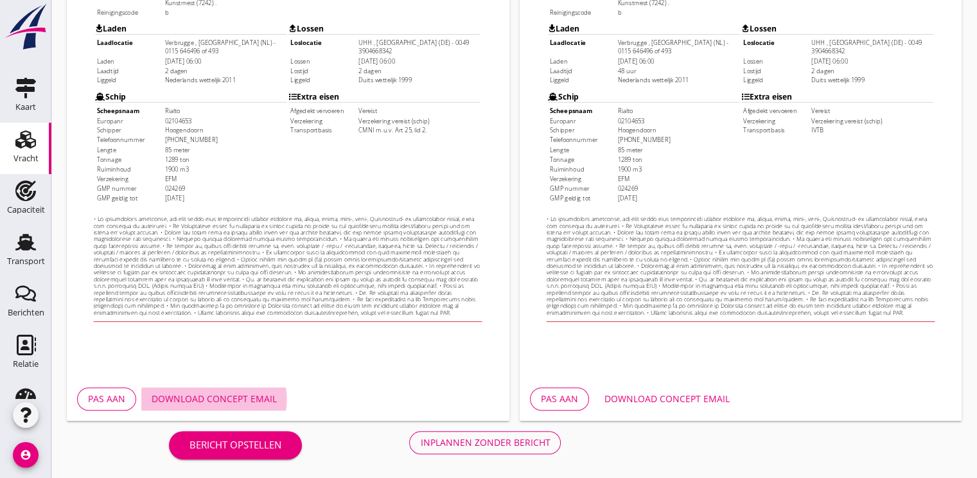
click at [202, 395] on div "Download concept email" at bounding box center [214, 398] width 125 height 13
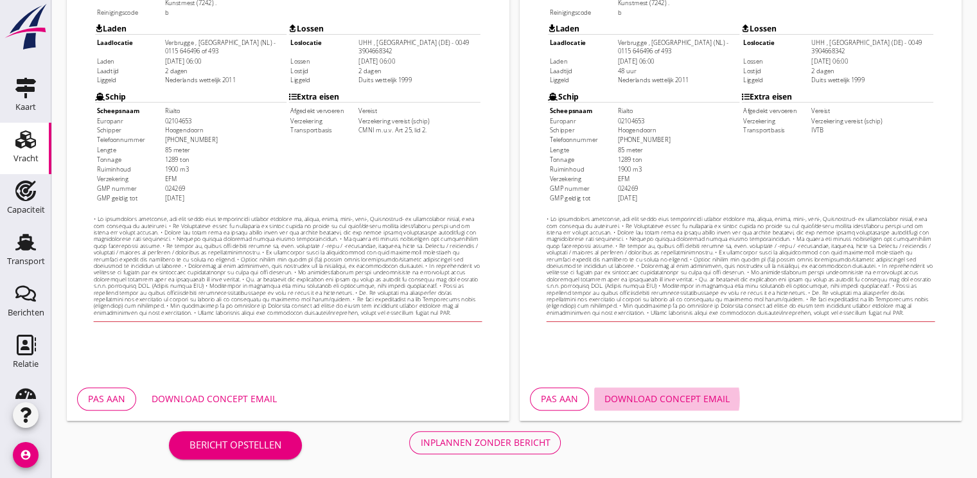
click at [674, 399] on div "Download concept email" at bounding box center [666, 398] width 125 height 13
click at [457, 444] on div "Inplannen zonder bericht" at bounding box center [485, 441] width 130 height 13
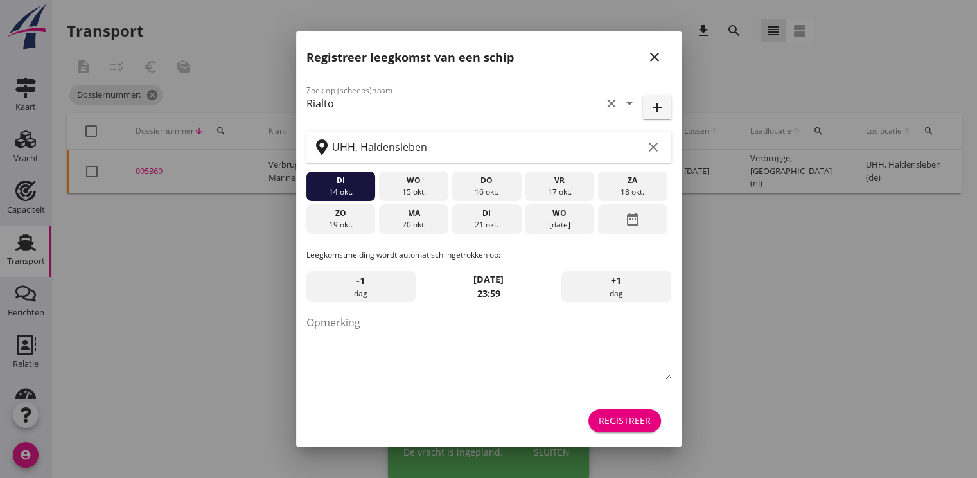
click at [627, 420] on div "Registreer" at bounding box center [625, 420] width 52 height 13
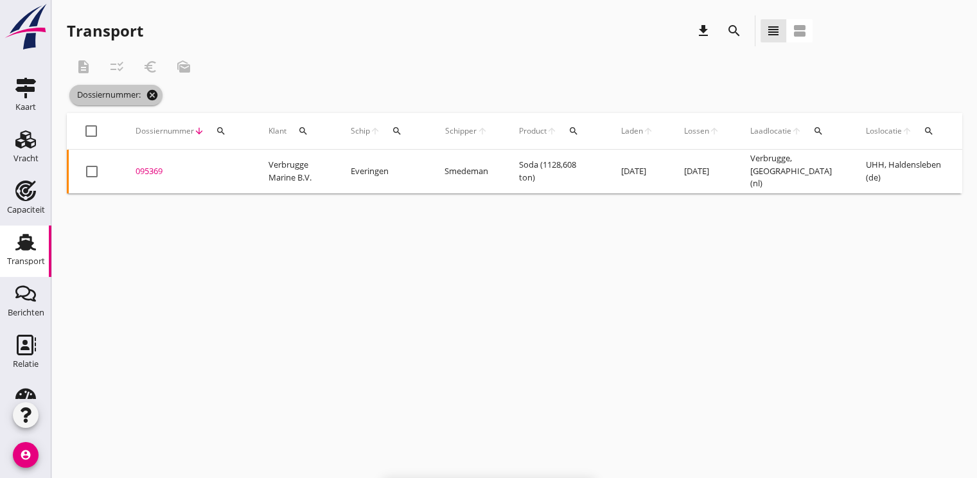
click at [158, 92] on icon "cancel" at bounding box center [152, 95] width 13 height 13
